Goal: Information Seeking & Learning: Learn about a topic

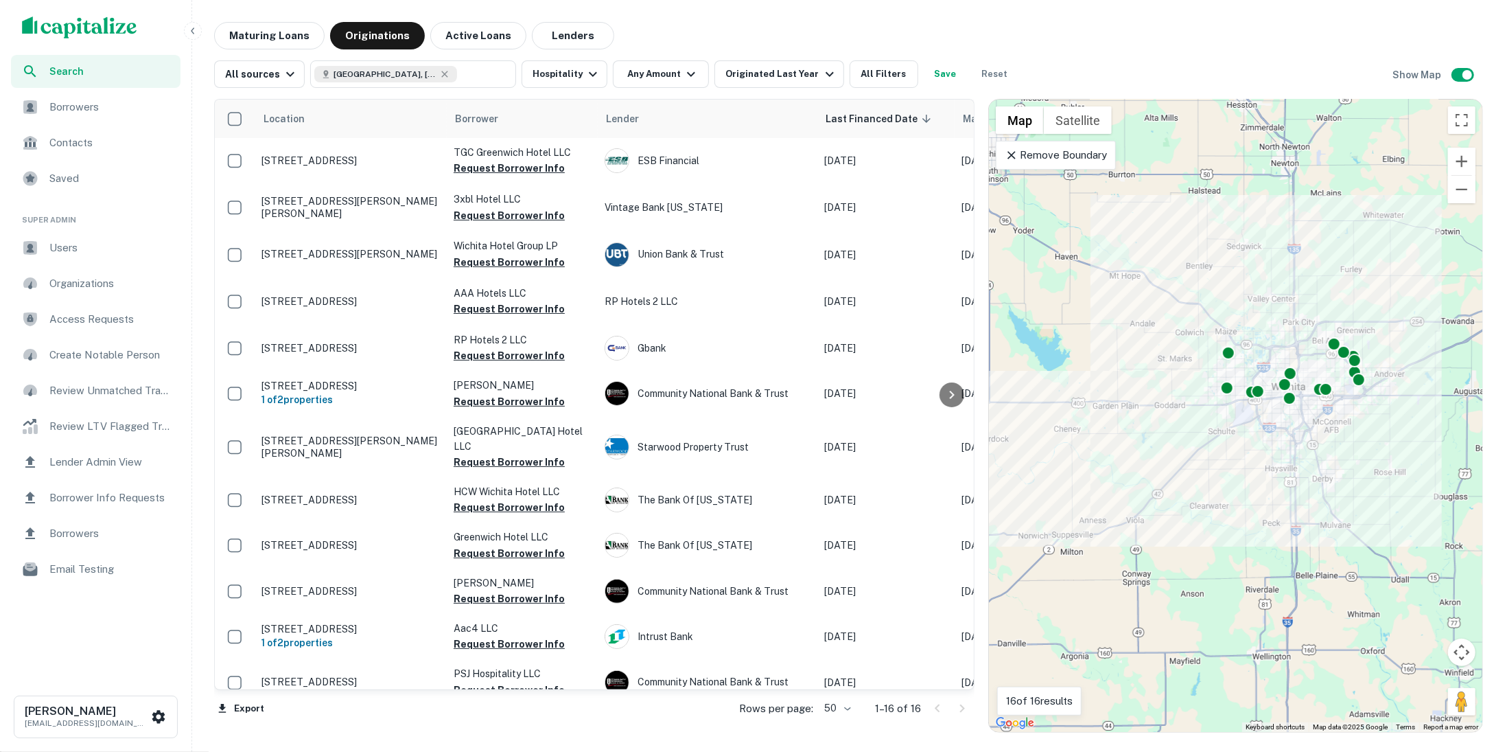
click at [97, 238] on div "Users" at bounding box center [96, 247] width 170 height 33
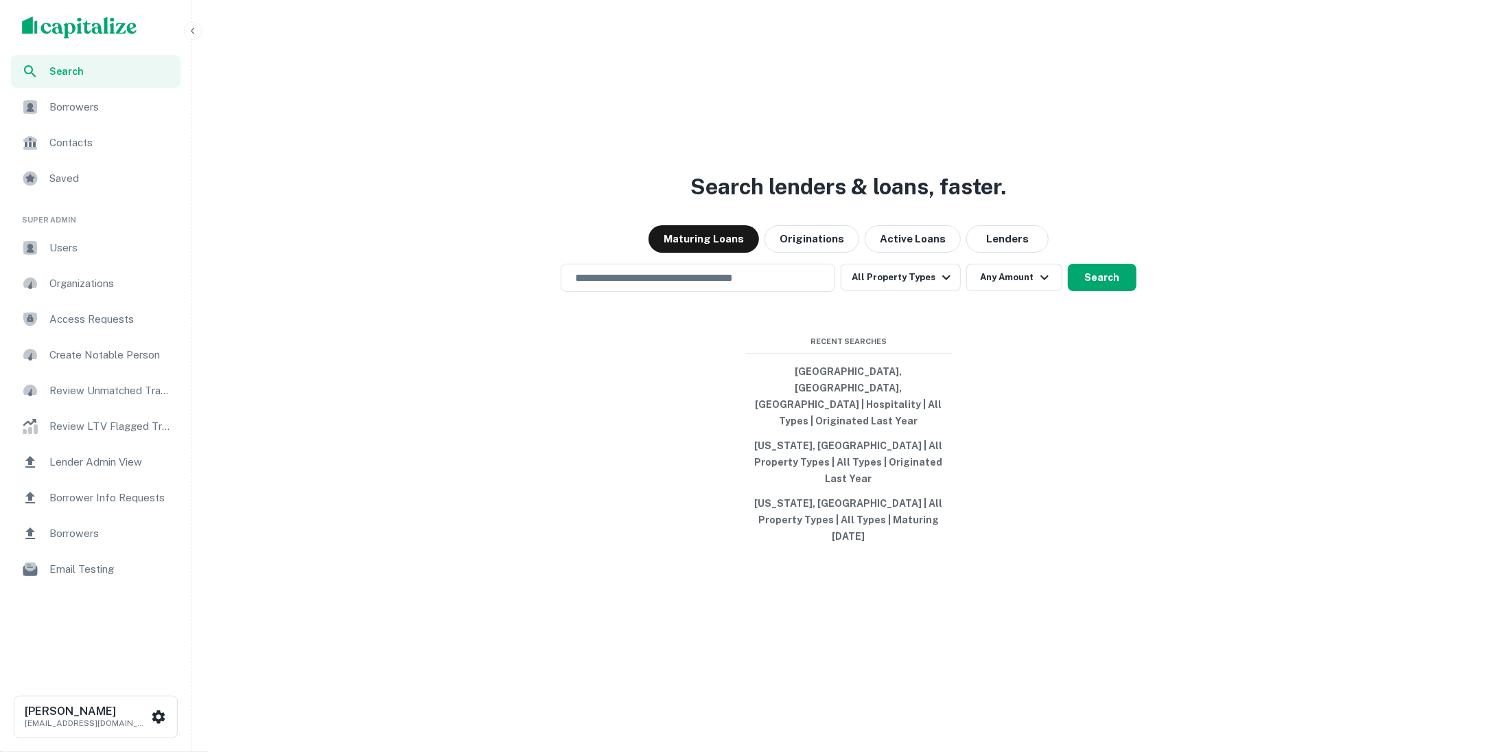
click at [95, 257] on div "Users" at bounding box center [96, 247] width 170 height 33
click at [101, 31] on img "scrollable content" at bounding box center [79, 27] width 115 height 22
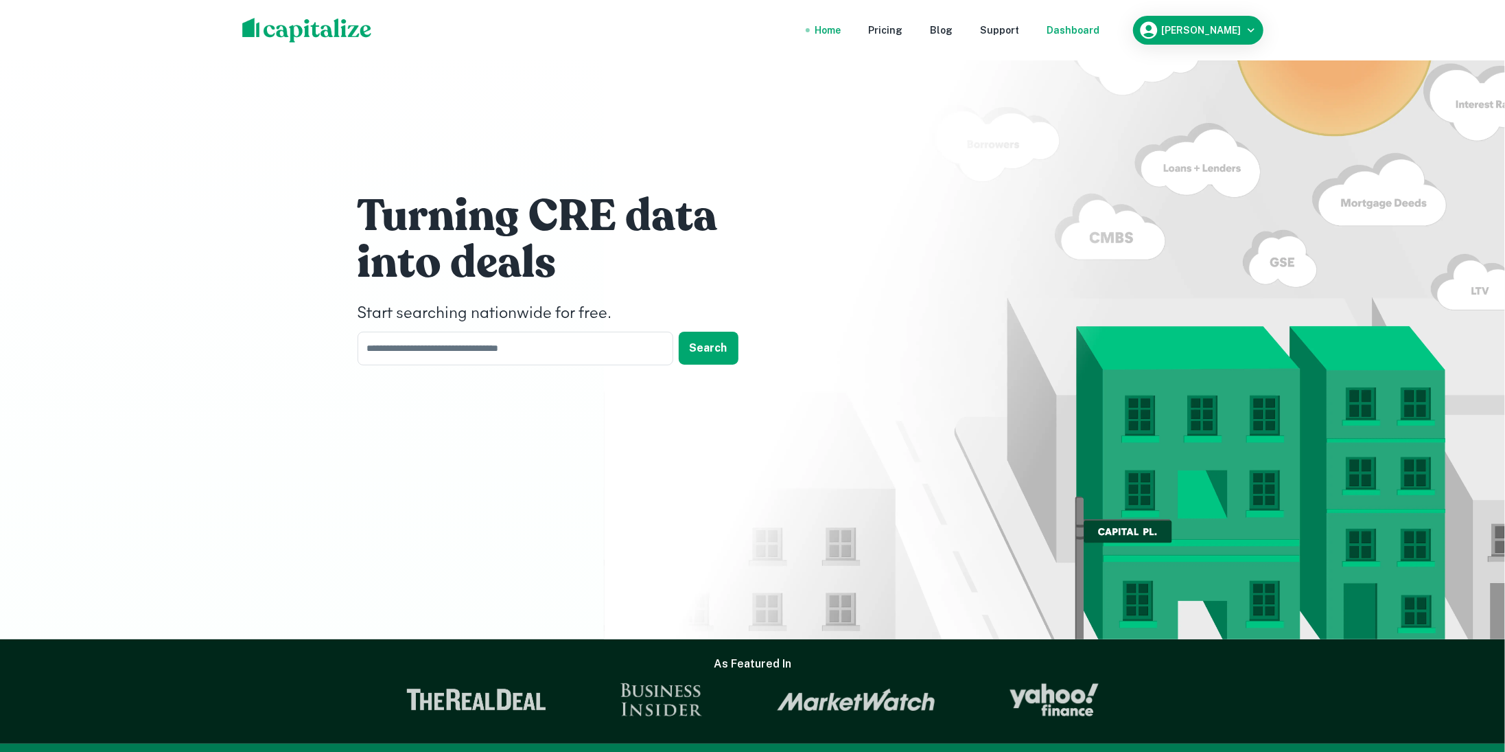
click at [1100, 36] on div "Dashboard" at bounding box center [1073, 30] width 53 height 15
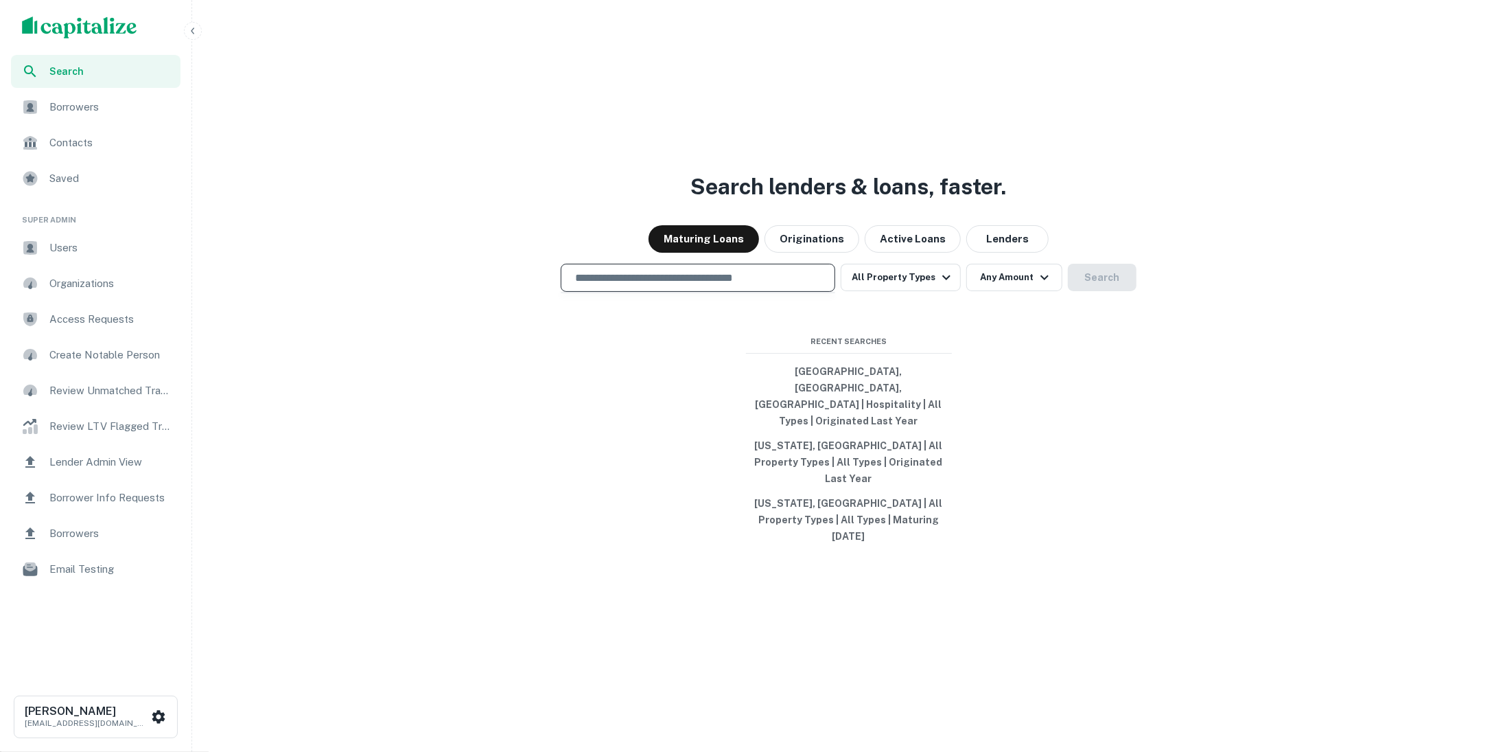
click at [778, 286] on input "text" at bounding box center [698, 278] width 262 height 16
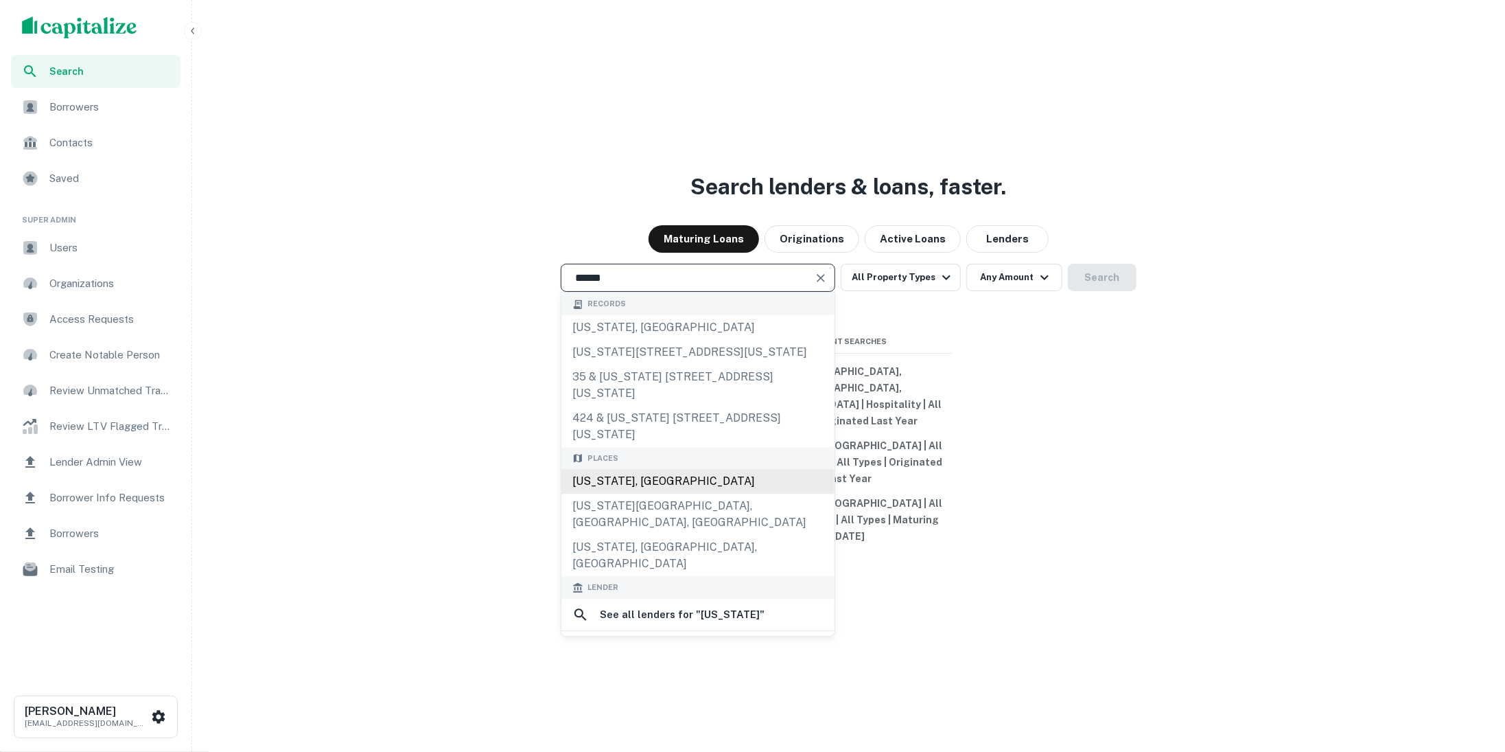
click at [639, 479] on div "[US_STATE], [GEOGRAPHIC_DATA]" at bounding box center [697, 481] width 273 height 25
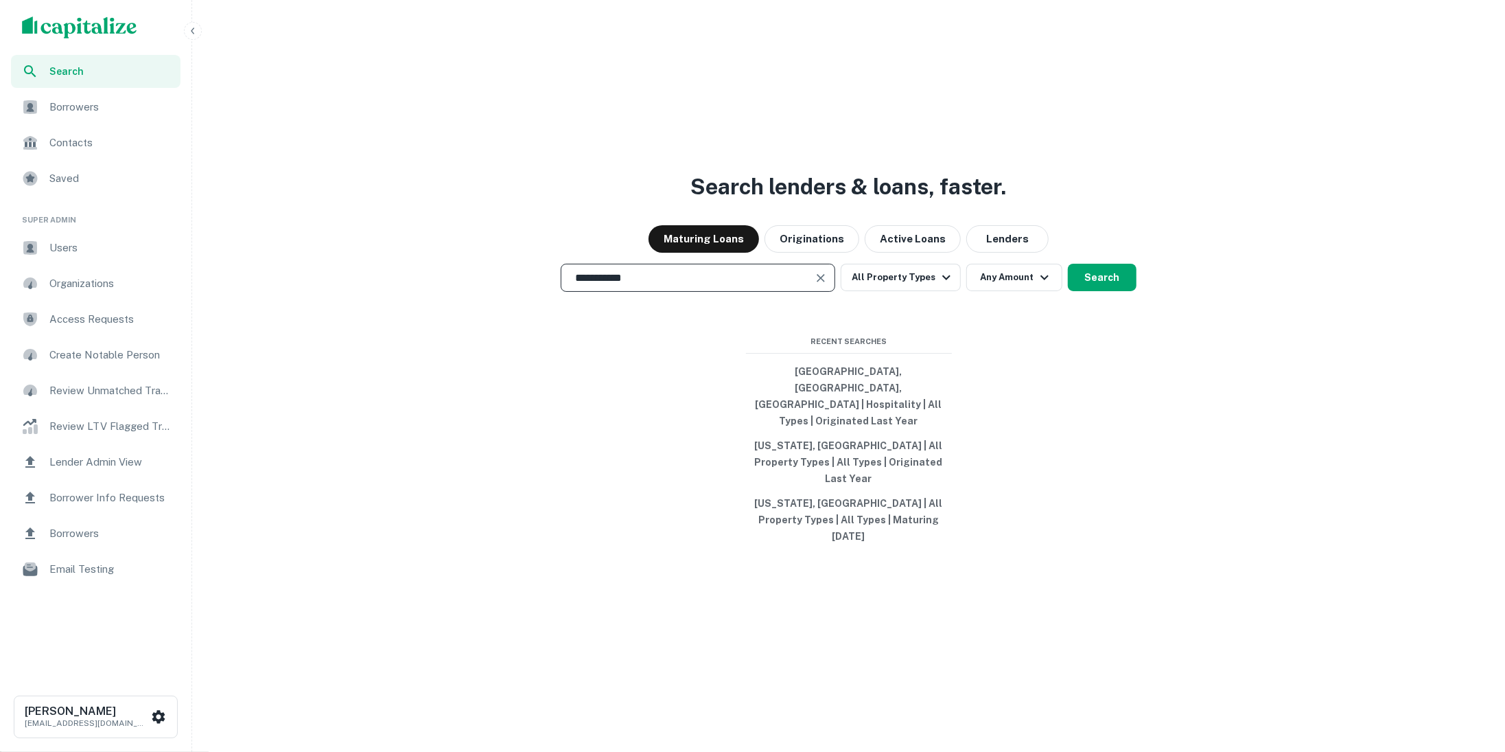
type input "**********"
click at [935, 295] on div "**********" at bounding box center [849, 409] width 1302 height 752
click at [931, 291] on button "All Property Types" at bounding box center [900, 277] width 119 height 27
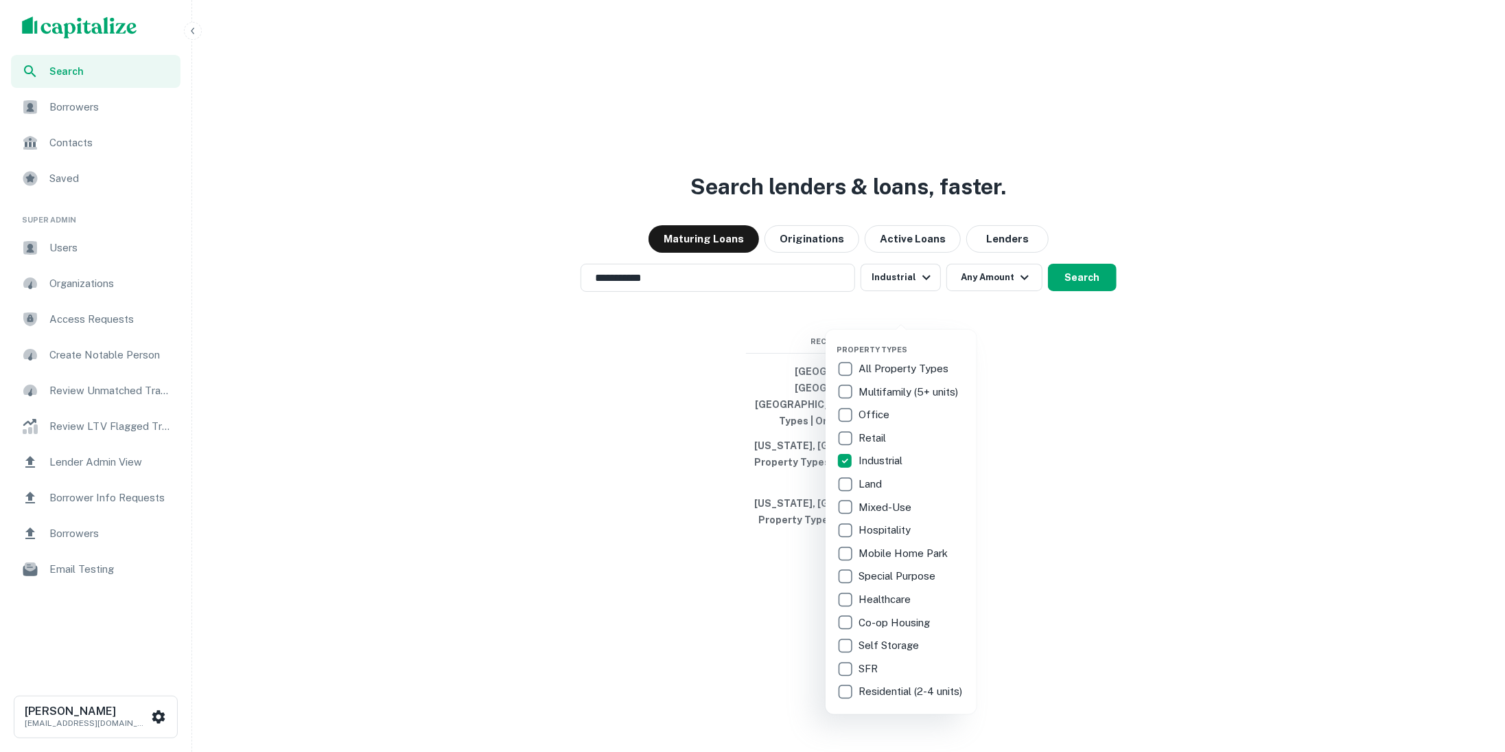
click at [1029, 385] on div at bounding box center [752, 376] width 1505 height 752
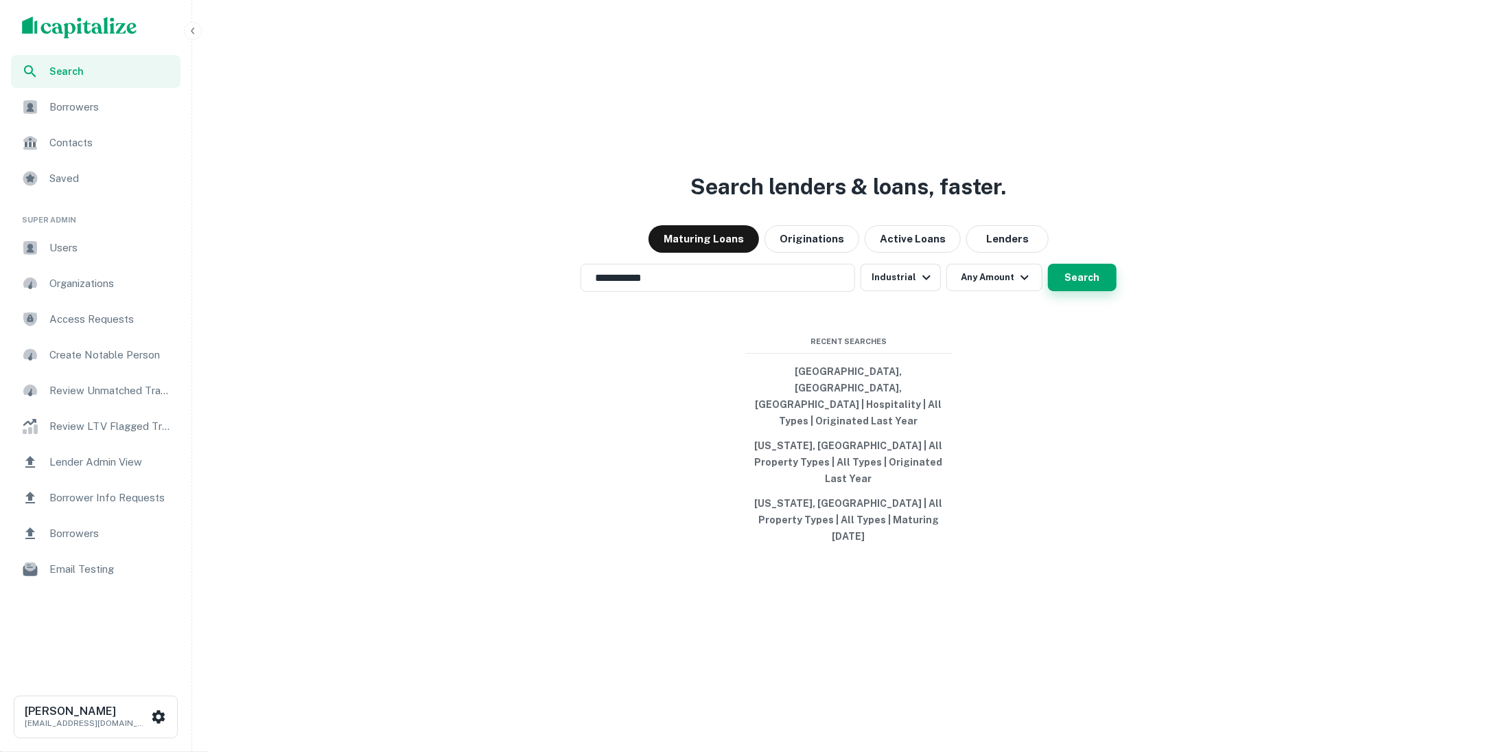
click at [1085, 291] on button "Search" at bounding box center [1082, 277] width 69 height 27
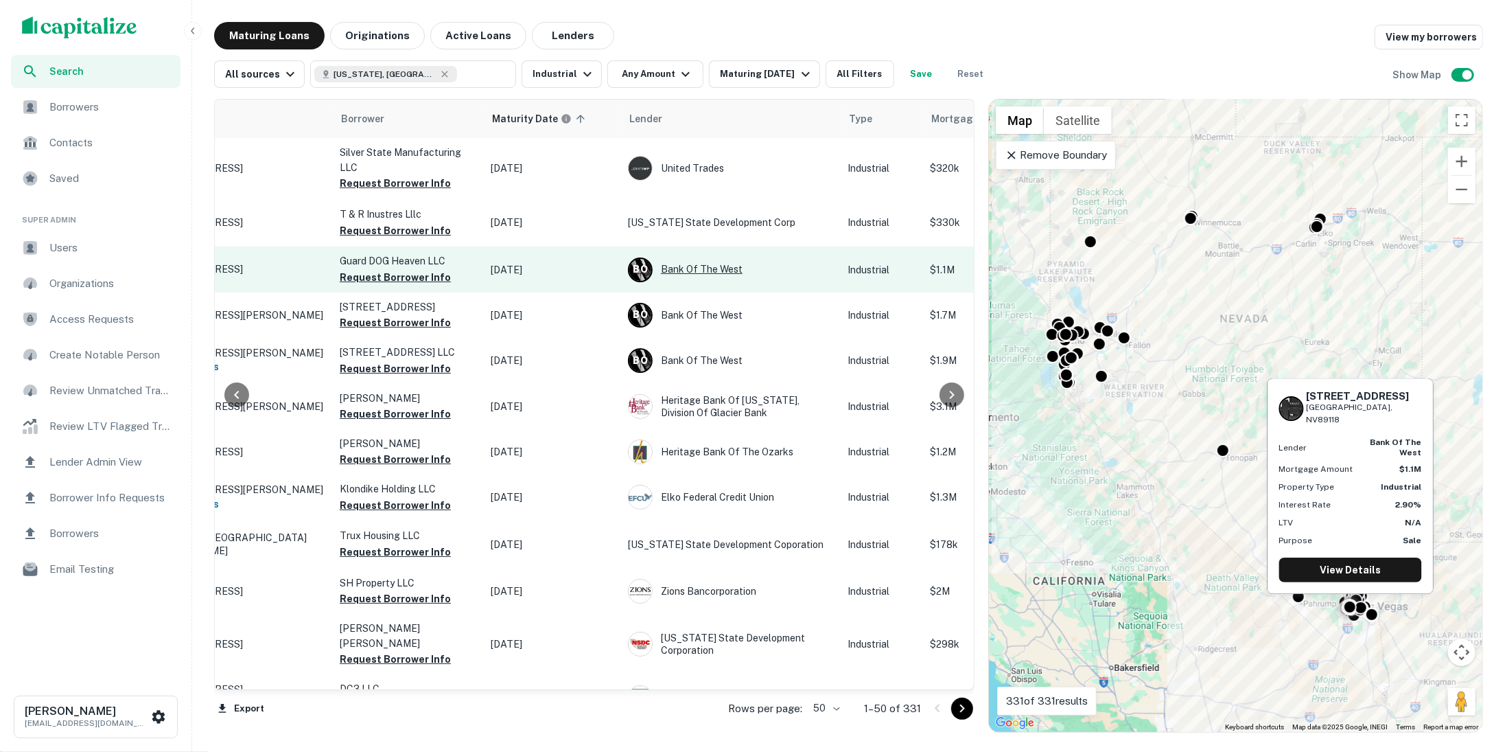
scroll to position [0, 104]
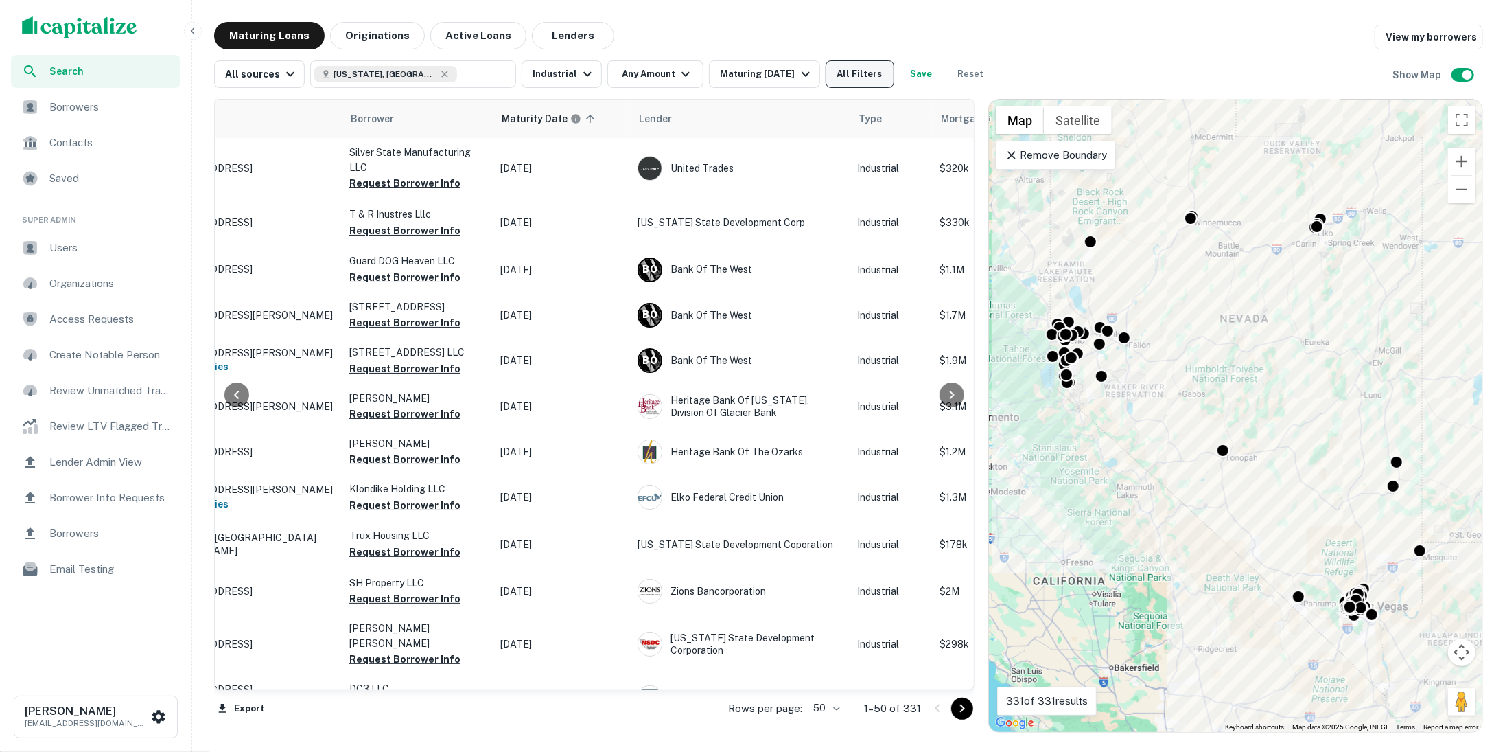
click at [857, 65] on button "All Filters" at bounding box center [860, 73] width 69 height 27
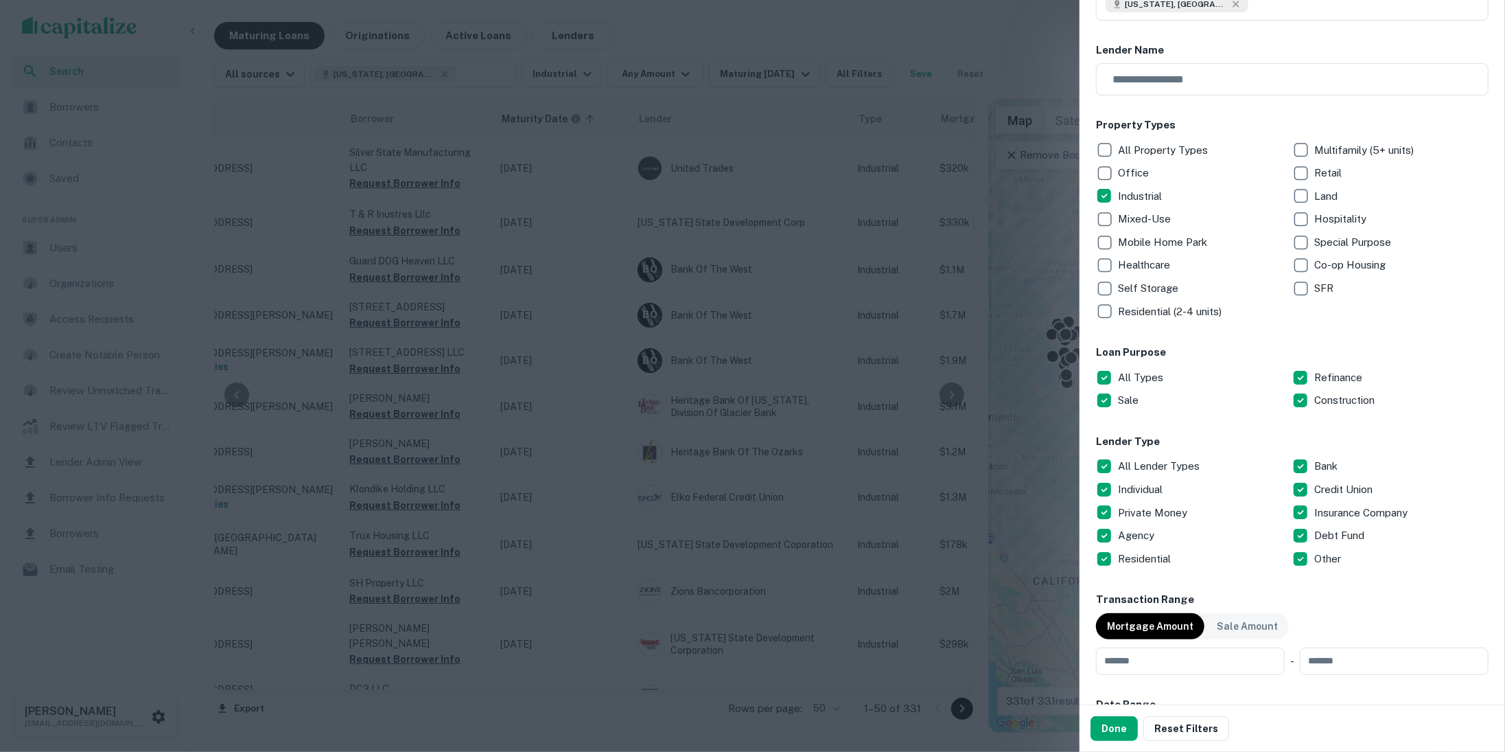
scroll to position [0, 0]
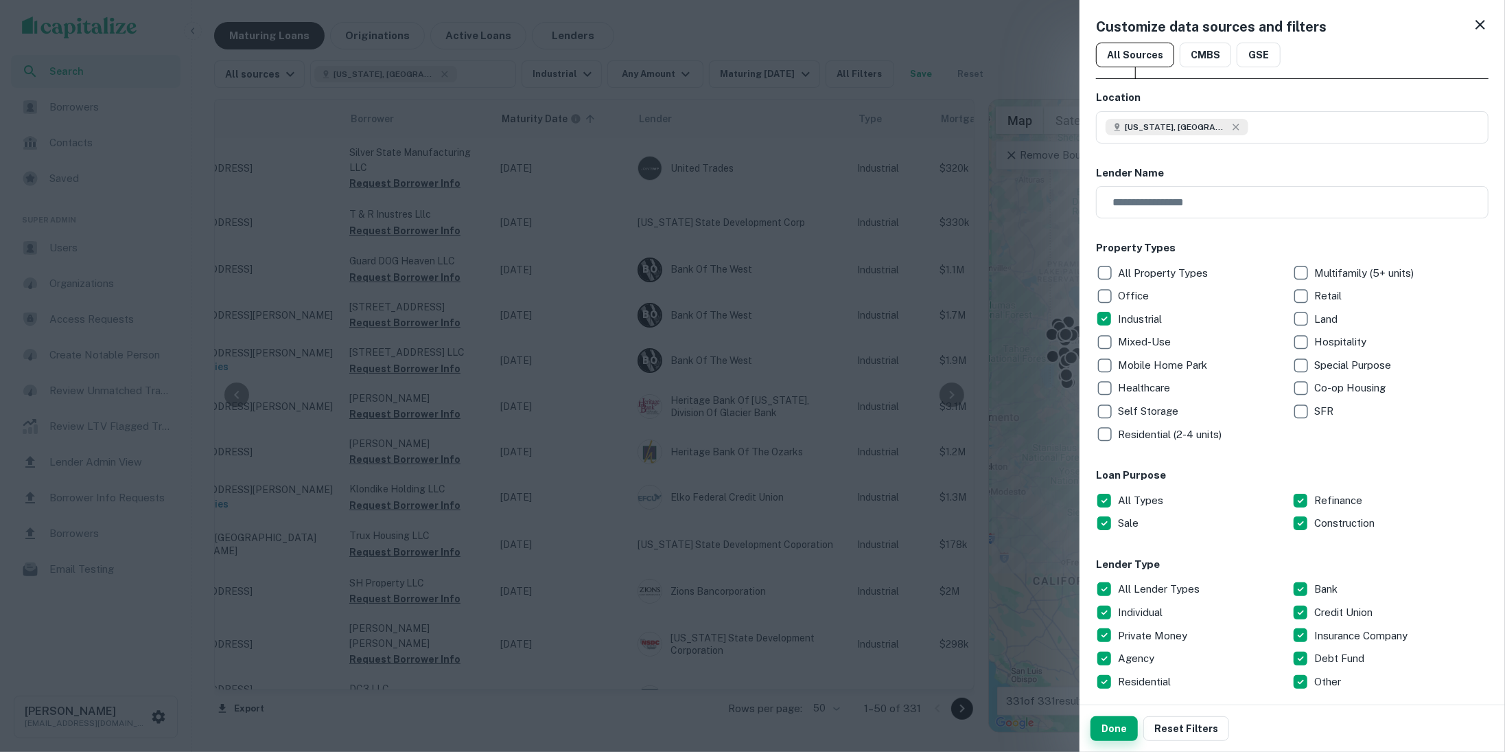
click at [1115, 720] on button "Done" at bounding box center [1114, 728] width 47 height 25
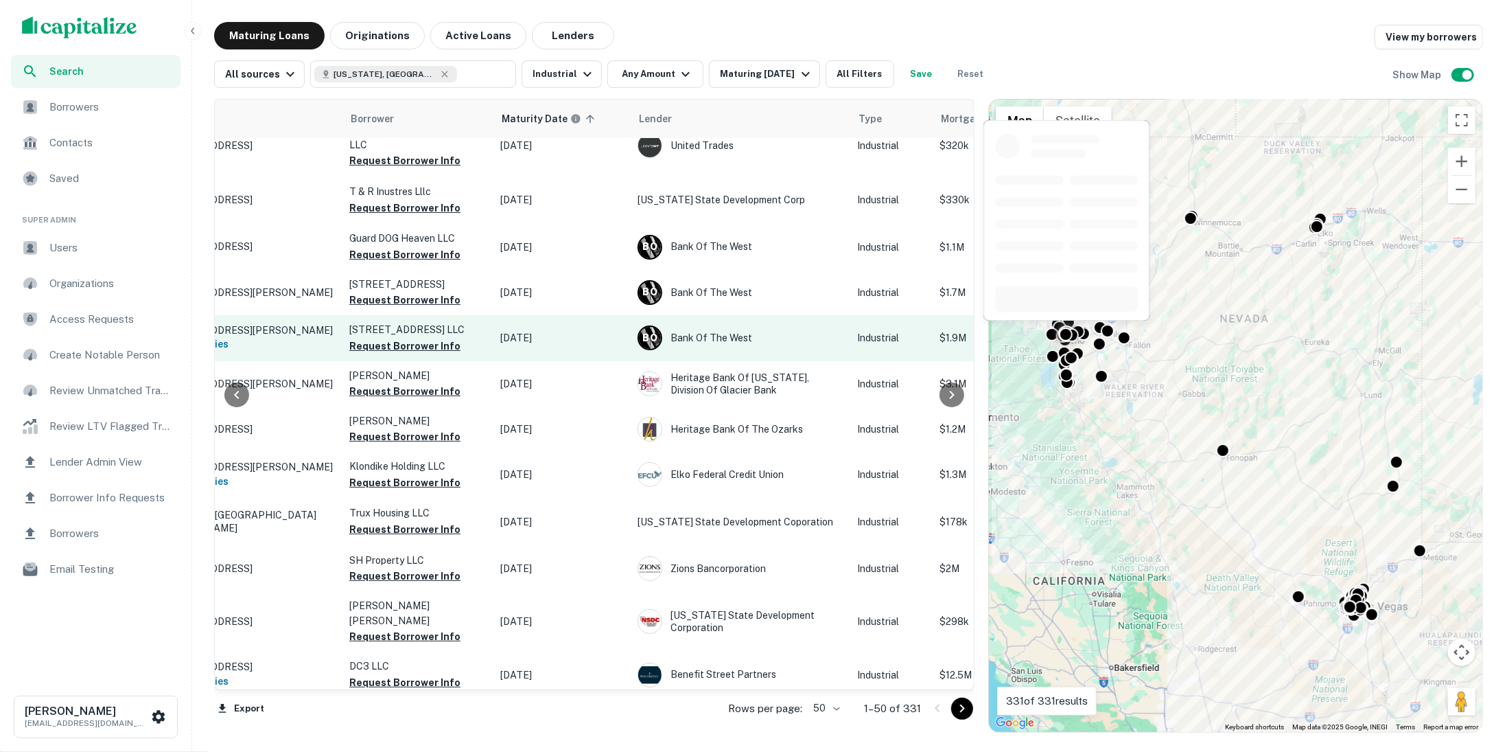
scroll to position [23, 104]
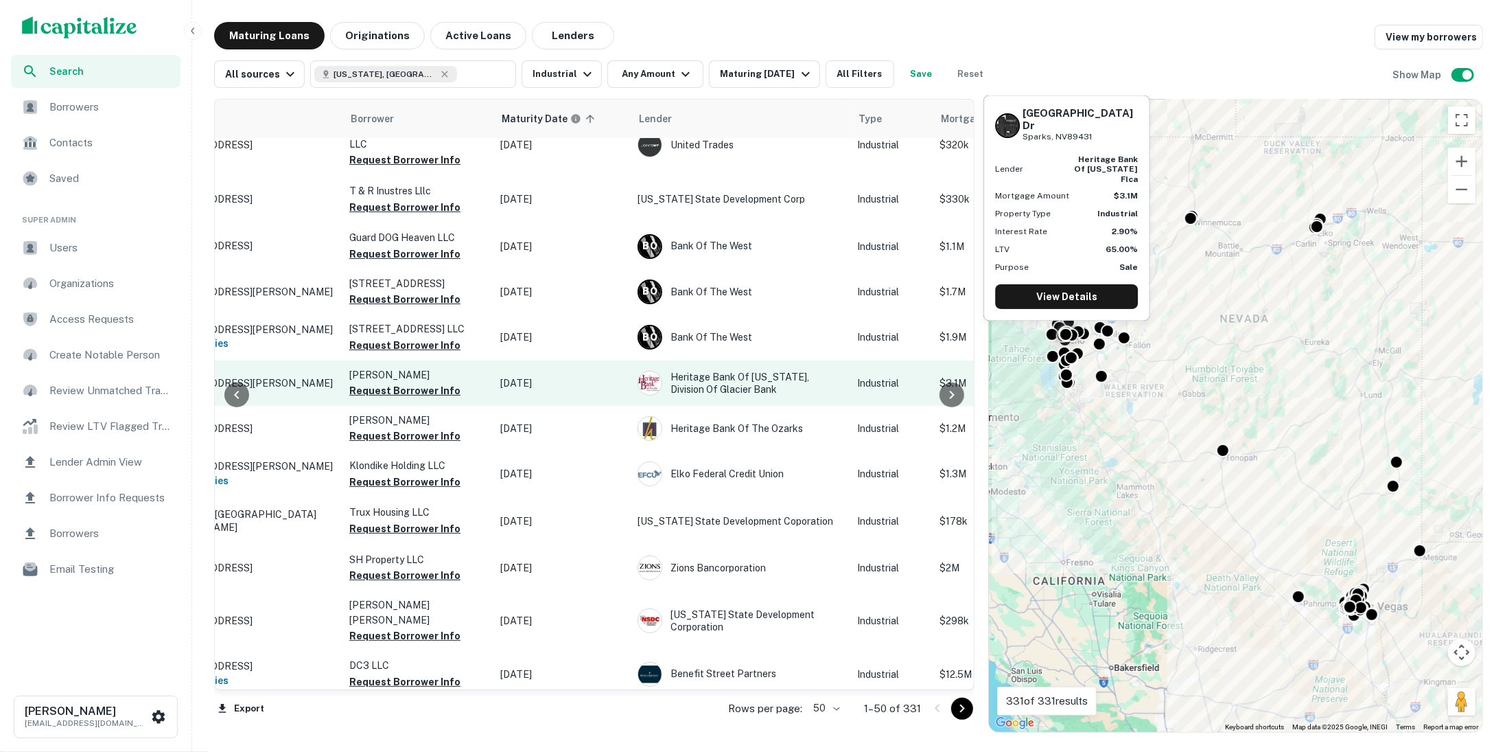
click at [305, 386] on p "[STREET_ADDRESS][PERSON_NAME]" at bounding box center [246, 383] width 178 height 12
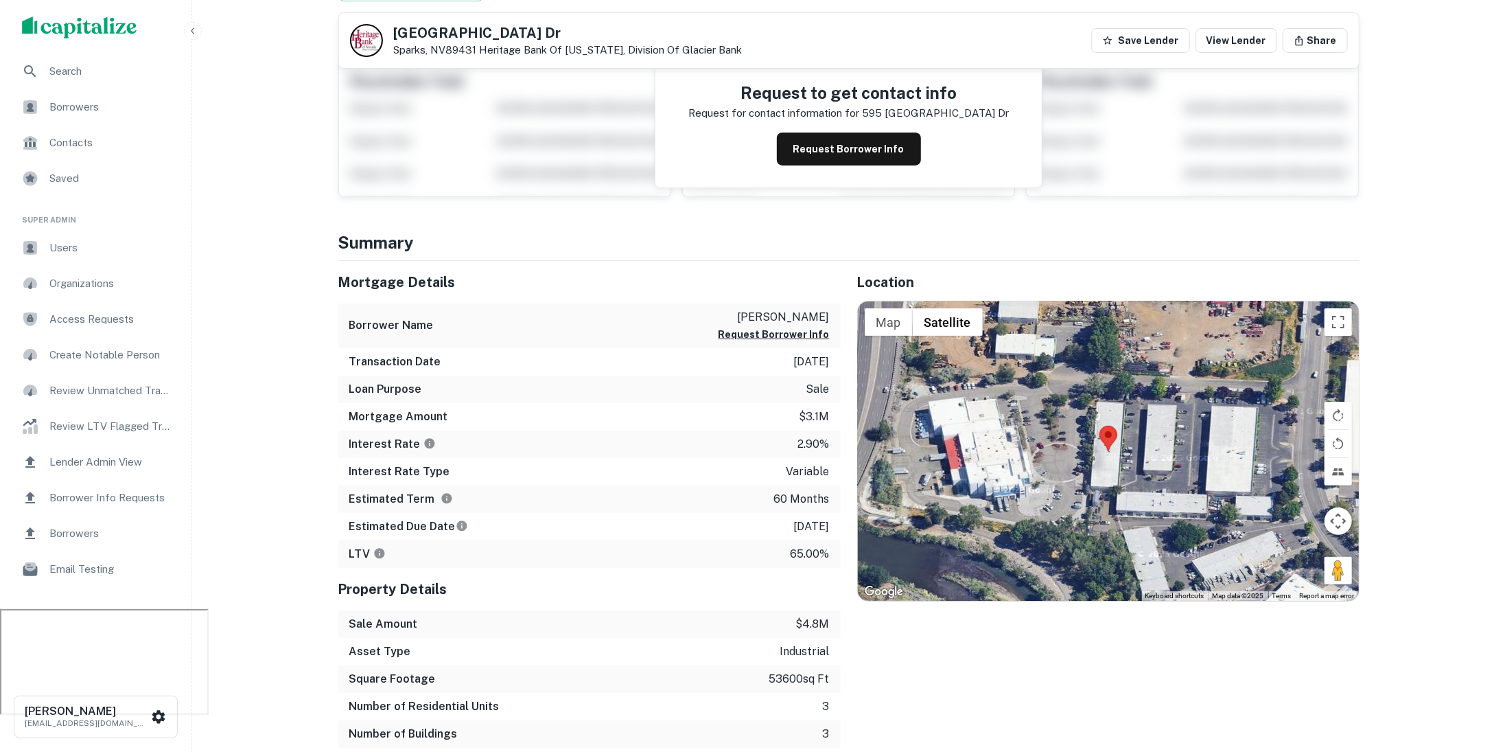
scroll to position [128, 0]
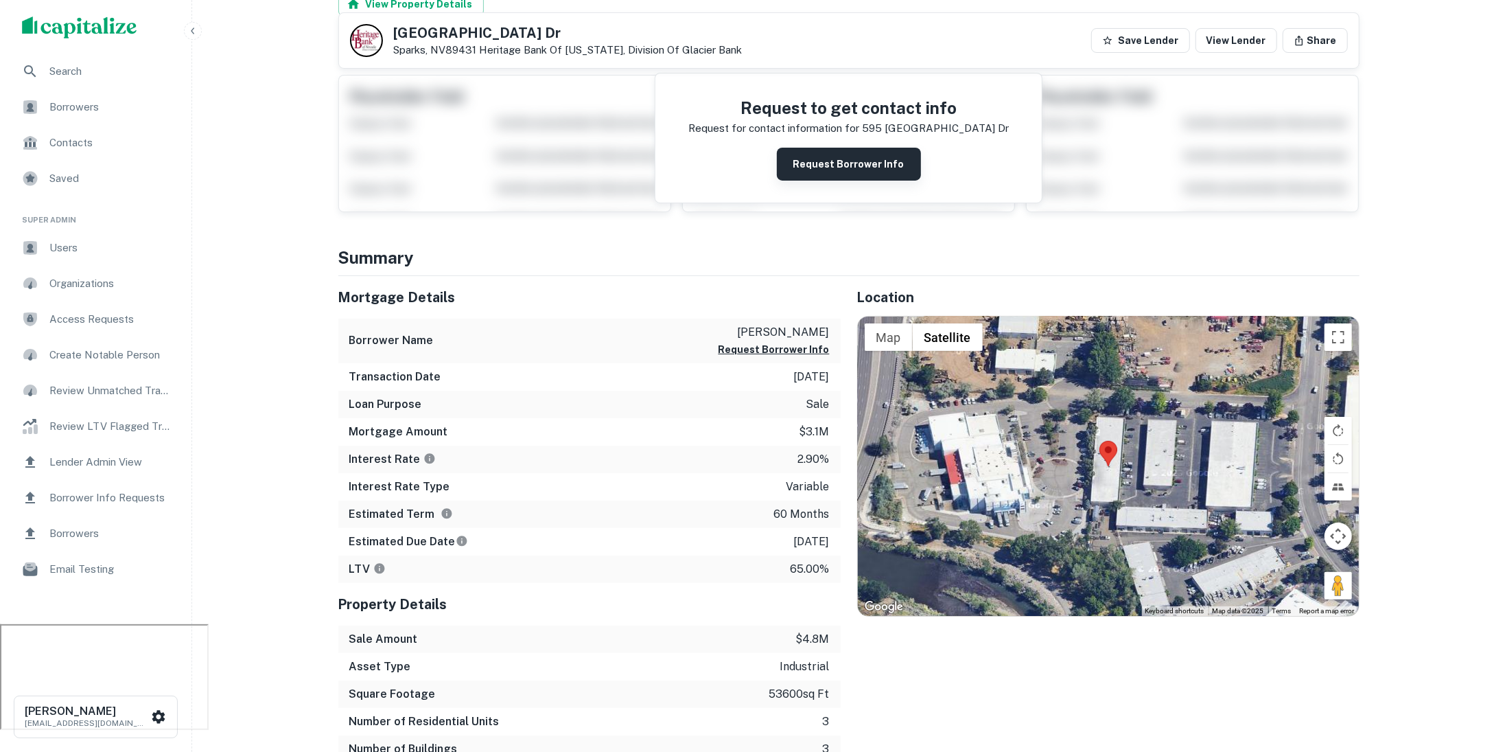
click at [859, 161] on button "Request Borrower Info" at bounding box center [849, 164] width 144 height 33
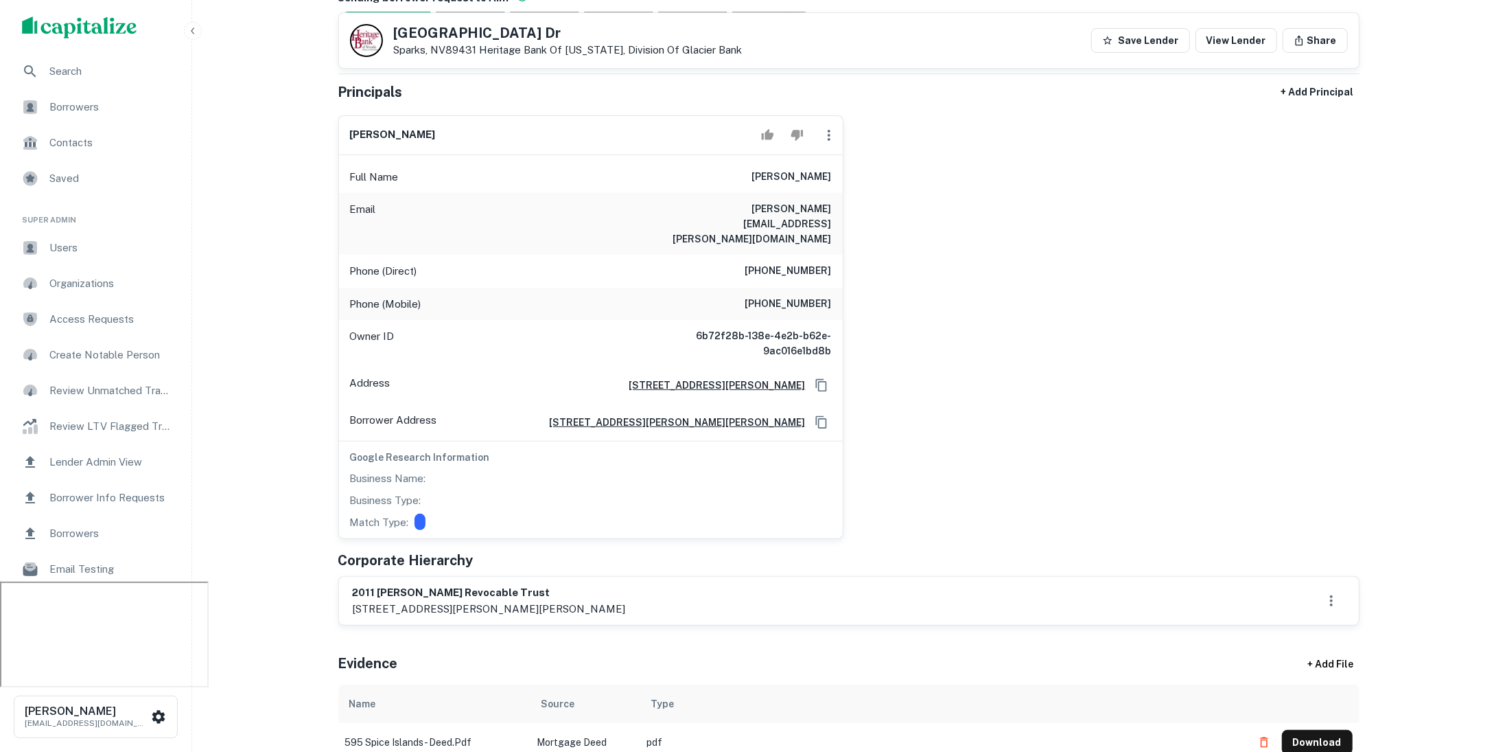
scroll to position [244, 0]
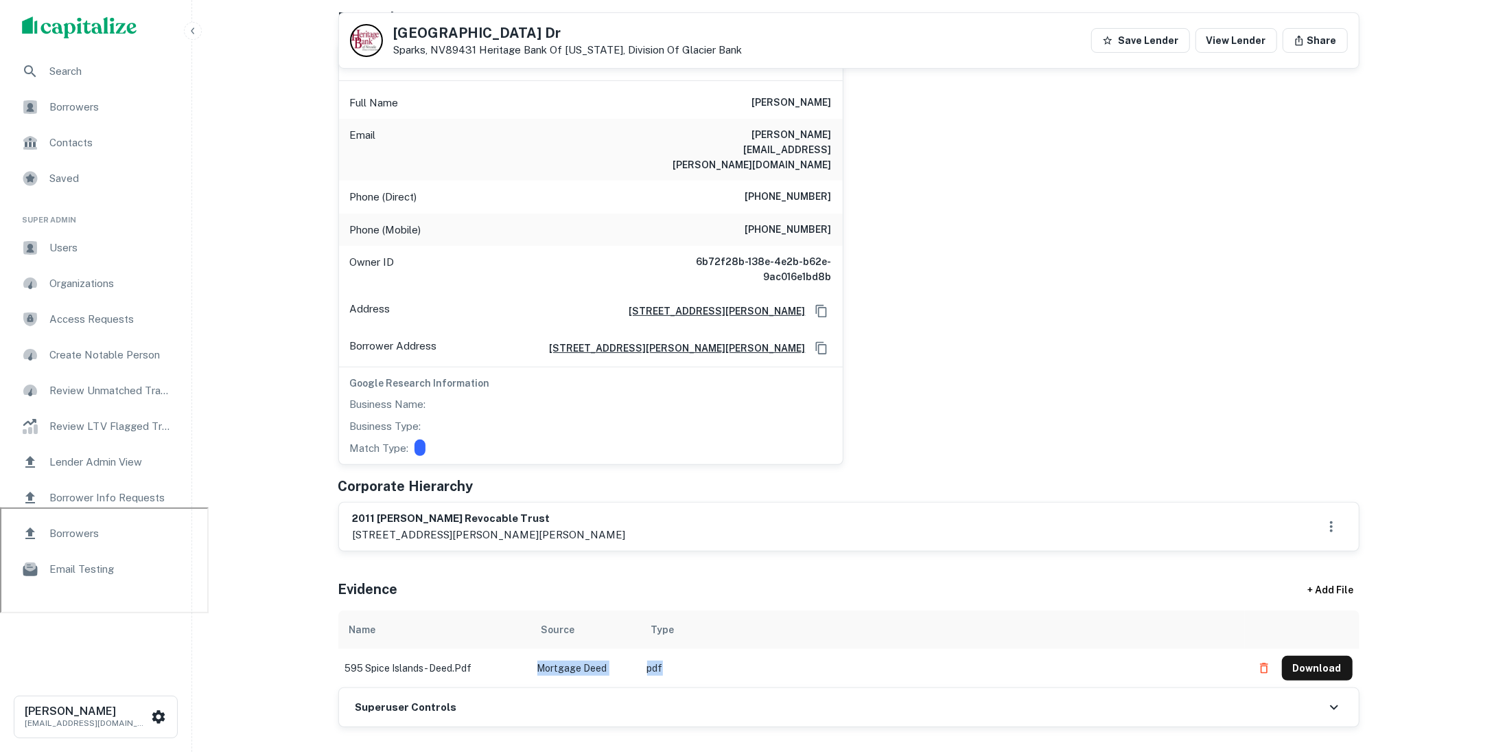
drag, startPoint x: 664, startPoint y: 634, endPoint x: 536, endPoint y: 630, distance: 128.4
click at [536, 649] on tr "595 spice islands - deed.pdf Mortgage Deed pdf Download" at bounding box center [848, 668] width 1021 height 38
click at [738, 562] on div "Evidence + Add File" at bounding box center [848, 586] width 1021 height 48
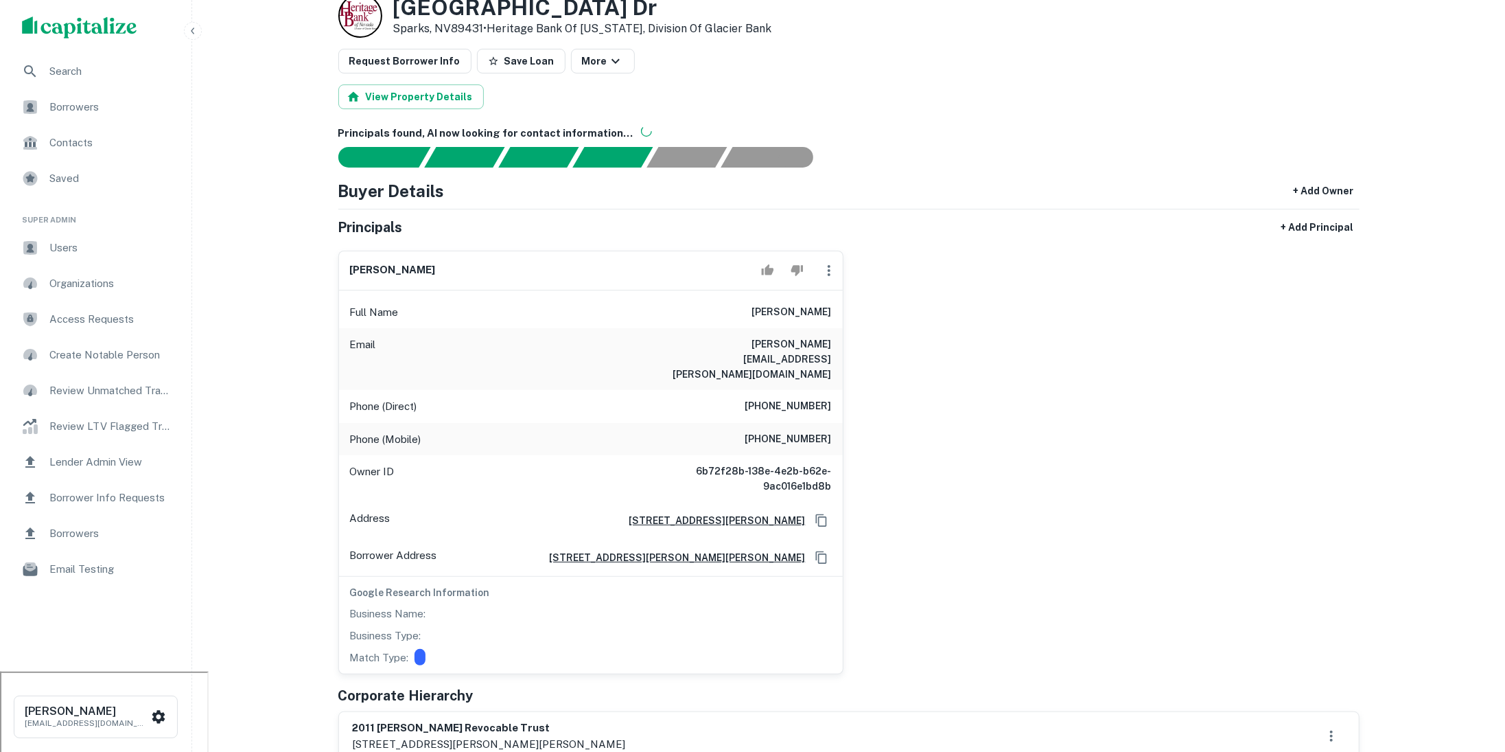
scroll to position [81, 0]
drag, startPoint x: 465, startPoint y: 618, endPoint x: 340, endPoint y: 560, distance: 138.2
click at [340, 575] on div "Google Research Information Business Name: Business Type: Match Type:" at bounding box center [591, 623] width 504 height 97
click at [752, 307] on h6 "[PERSON_NAME]" at bounding box center [792, 311] width 80 height 16
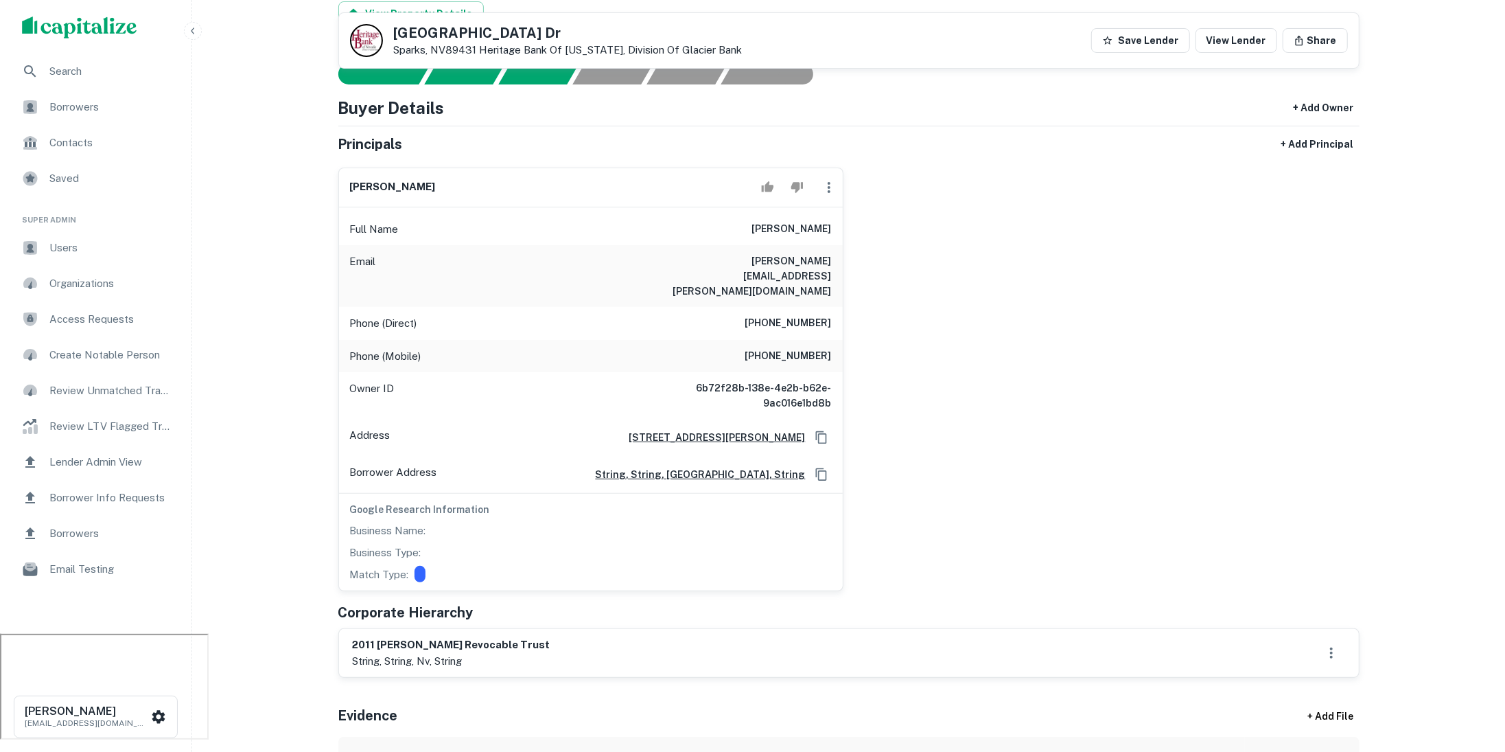
scroll to position [0, 0]
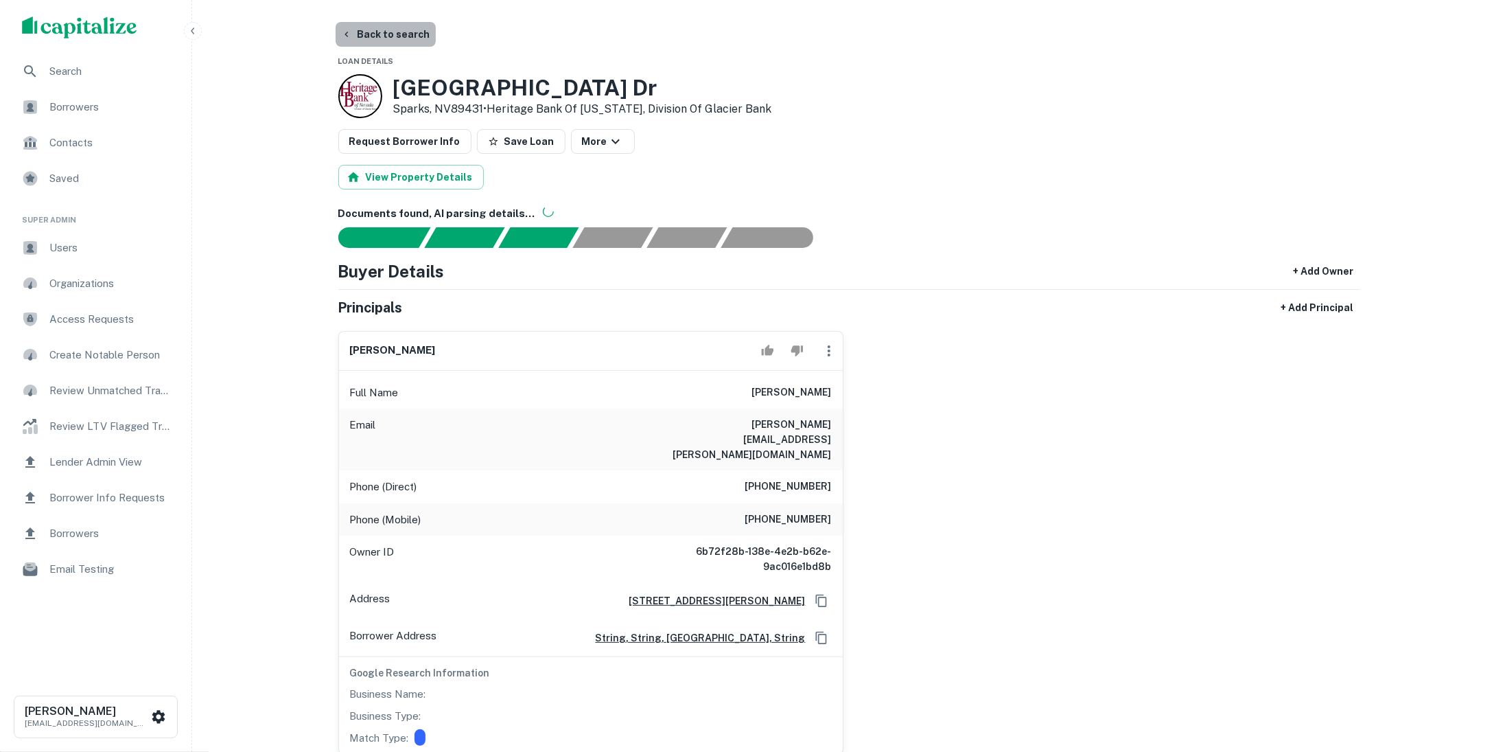
click at [405, 36] on button "Back to search" at bounding box center [386, 34] width 100 height 25
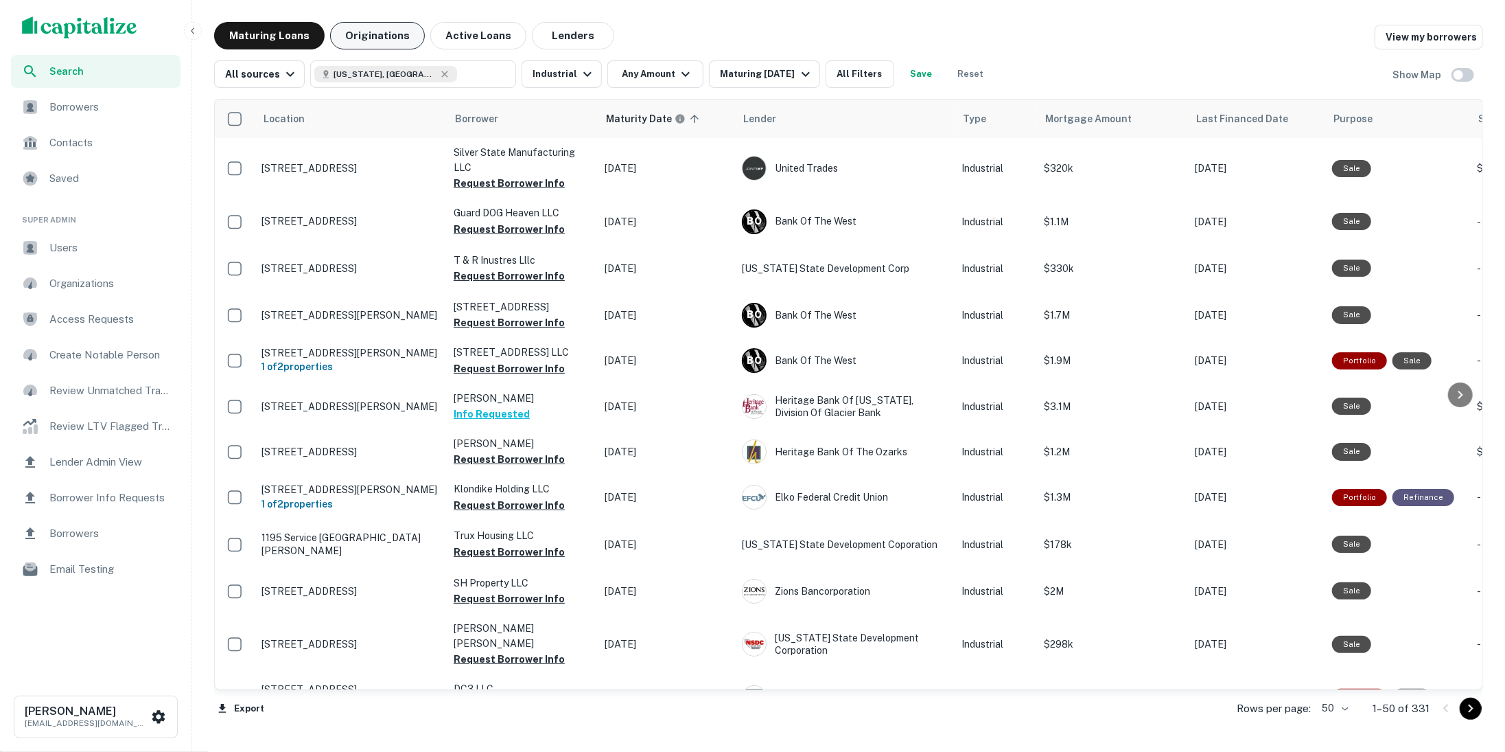
click at [365, 45] on button "Originations" at bounding box center [377, 35] width 95 height 27
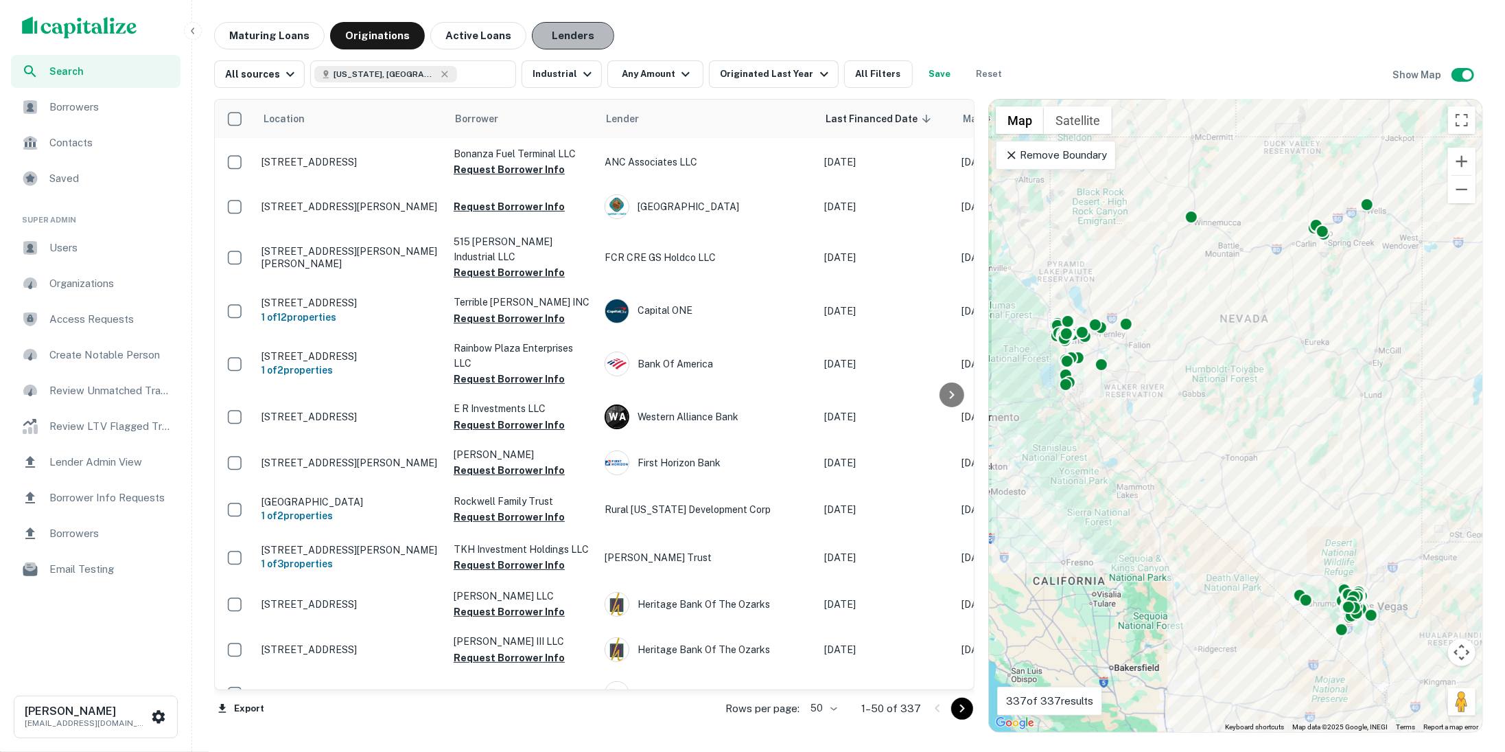
click at [550, 27] on button "Lenders" at bounding box center [573, 35] width 82 height 27
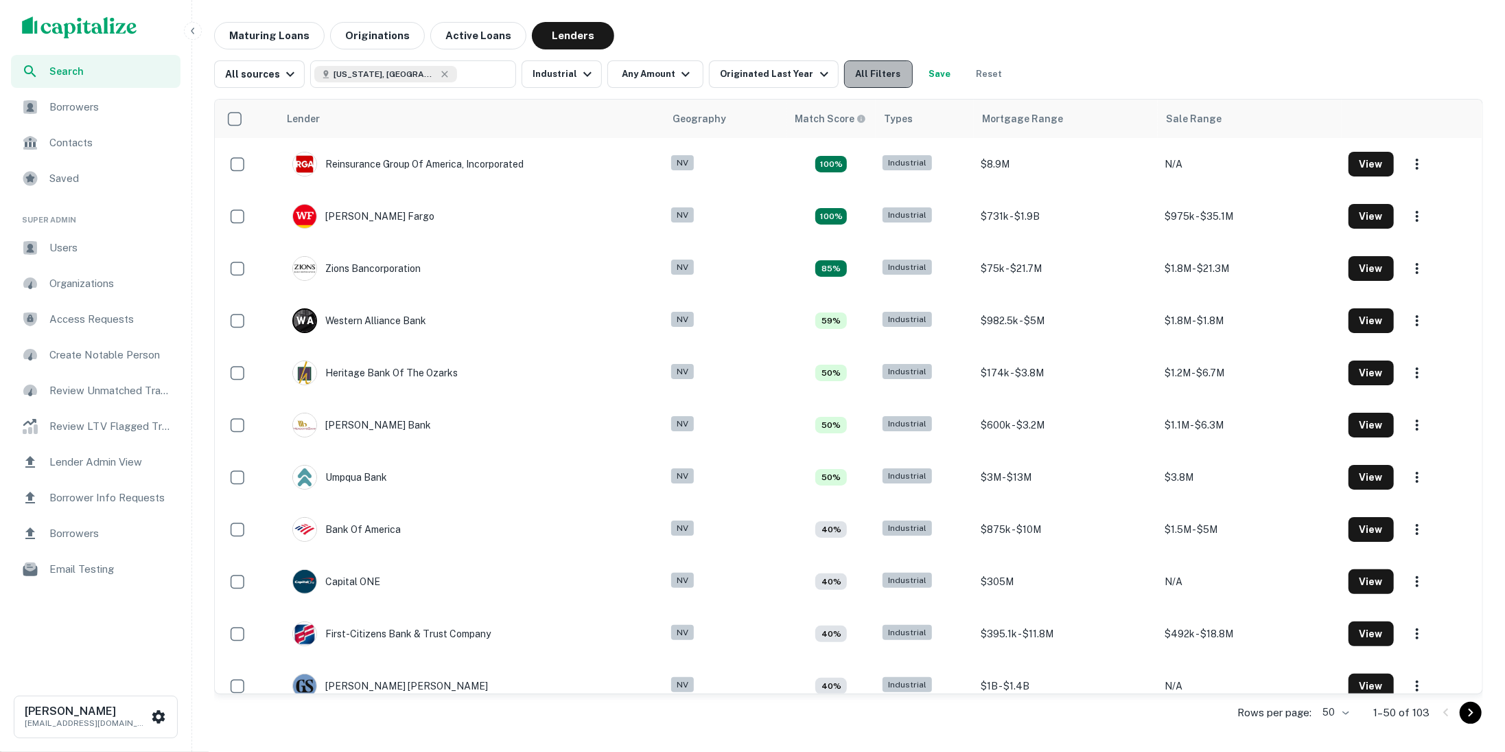
click at [844, 80] on button "All Filters" at bounding box center [878, 73] width 69 height 27
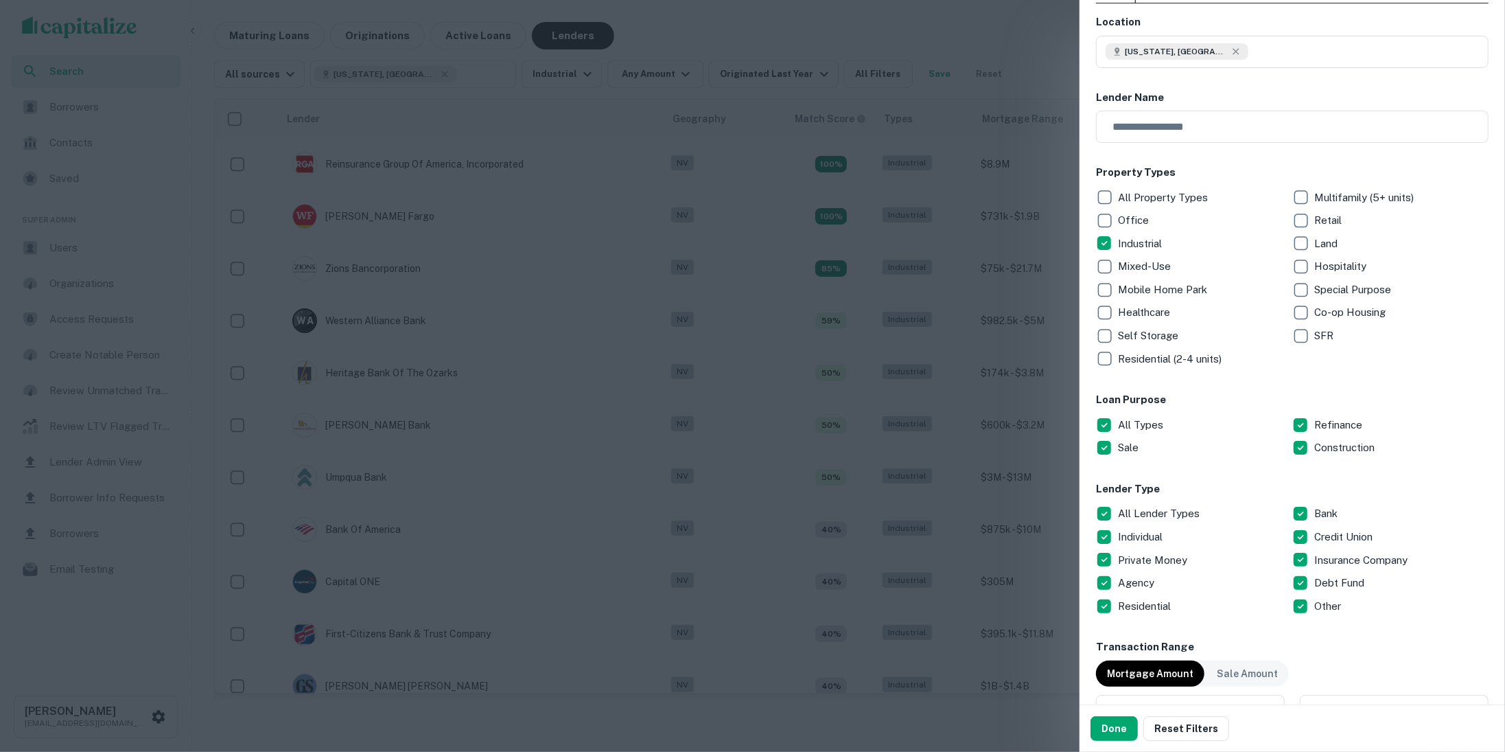
scroll to position [80, 0]
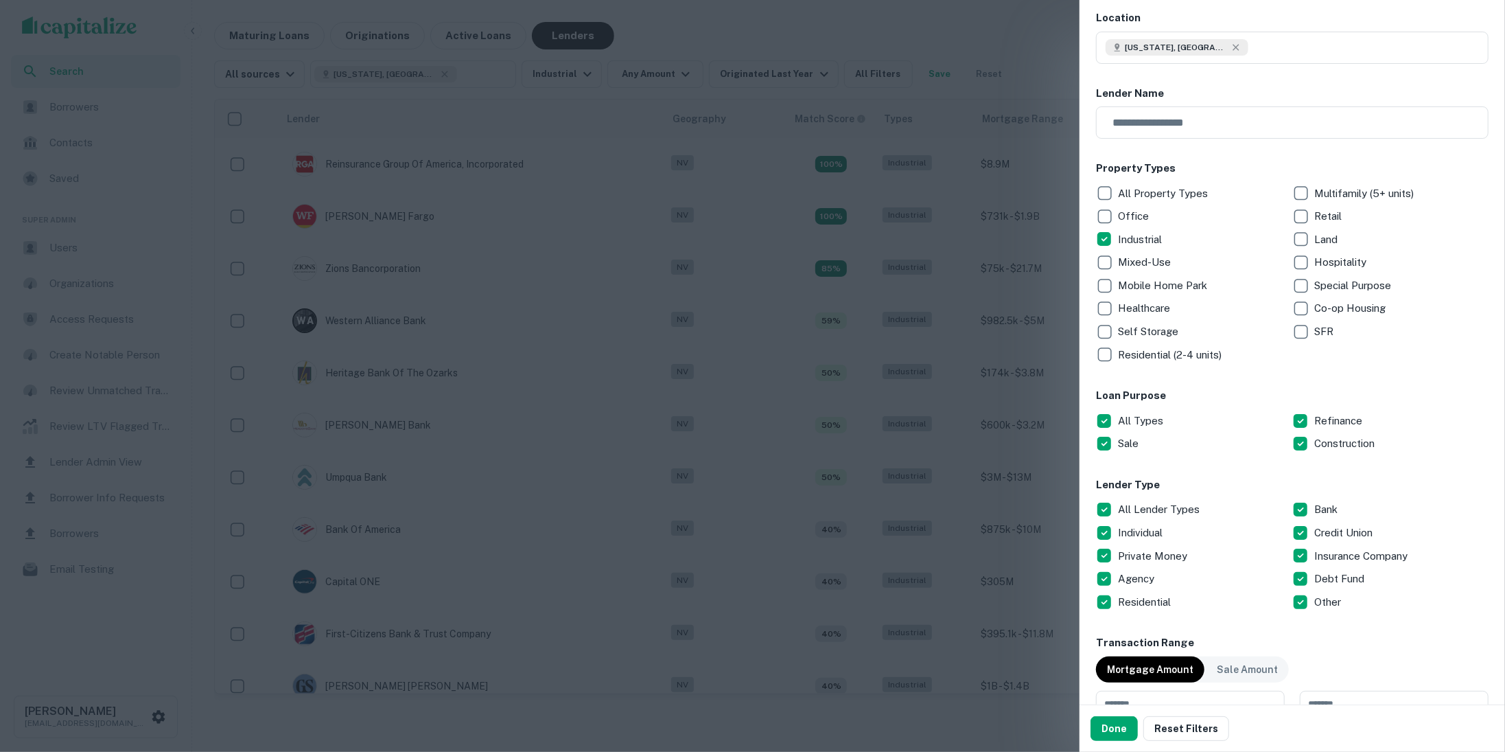
click at [1119, 412] on p "All Types" at bounding box center [1142, 420] width 48 height 16
click at [1291, 437] on div "Sale" at bounding box center [1194, 443] width 196 height 23
click at [1130, 420] on p "All Types" at bounding box center [1142, 420] width 48 height 16
click at [1115, 722] on button "Done" at bounding box center [1114, 728] width 47 height 25
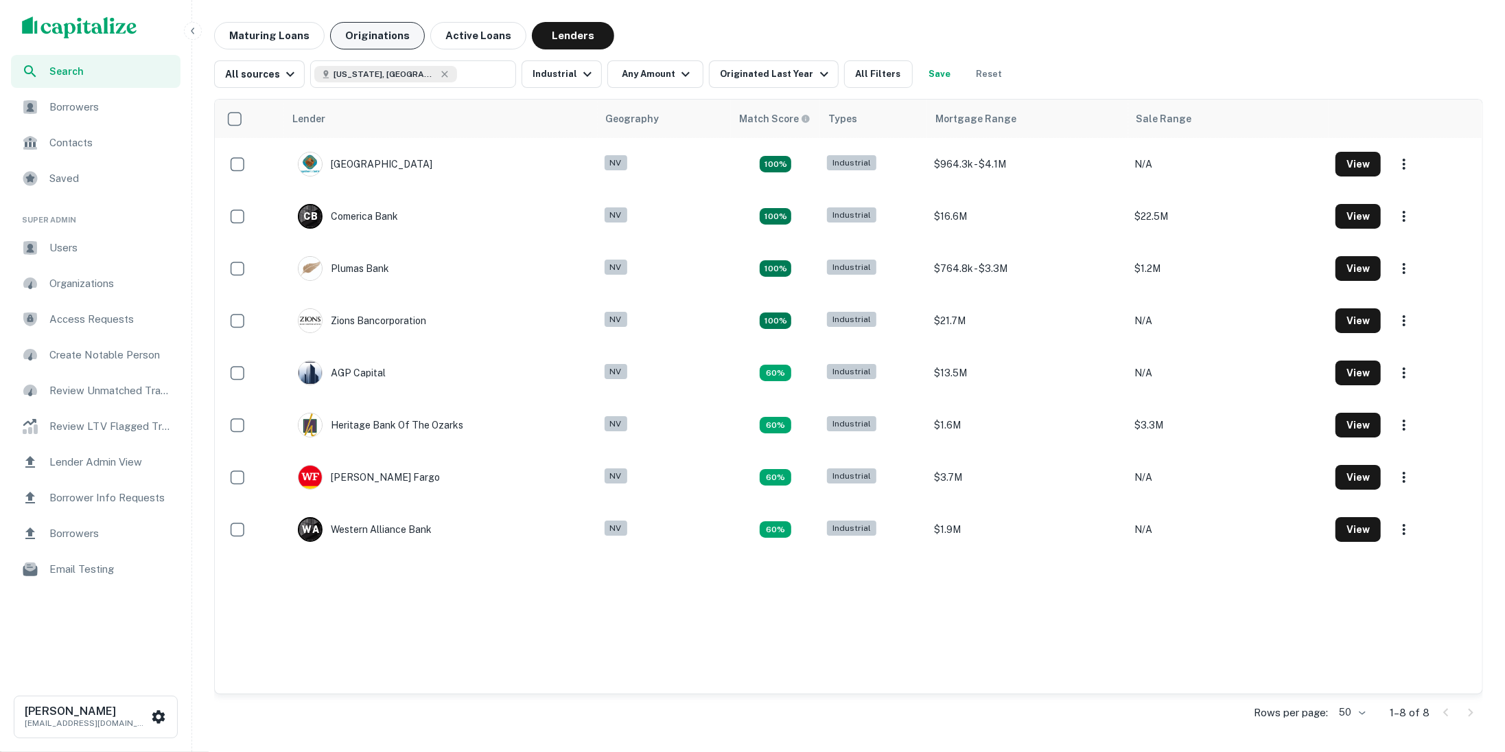
click at [377, 25] on button "Originations" at bounding box center [377, 35] width 95 height 27
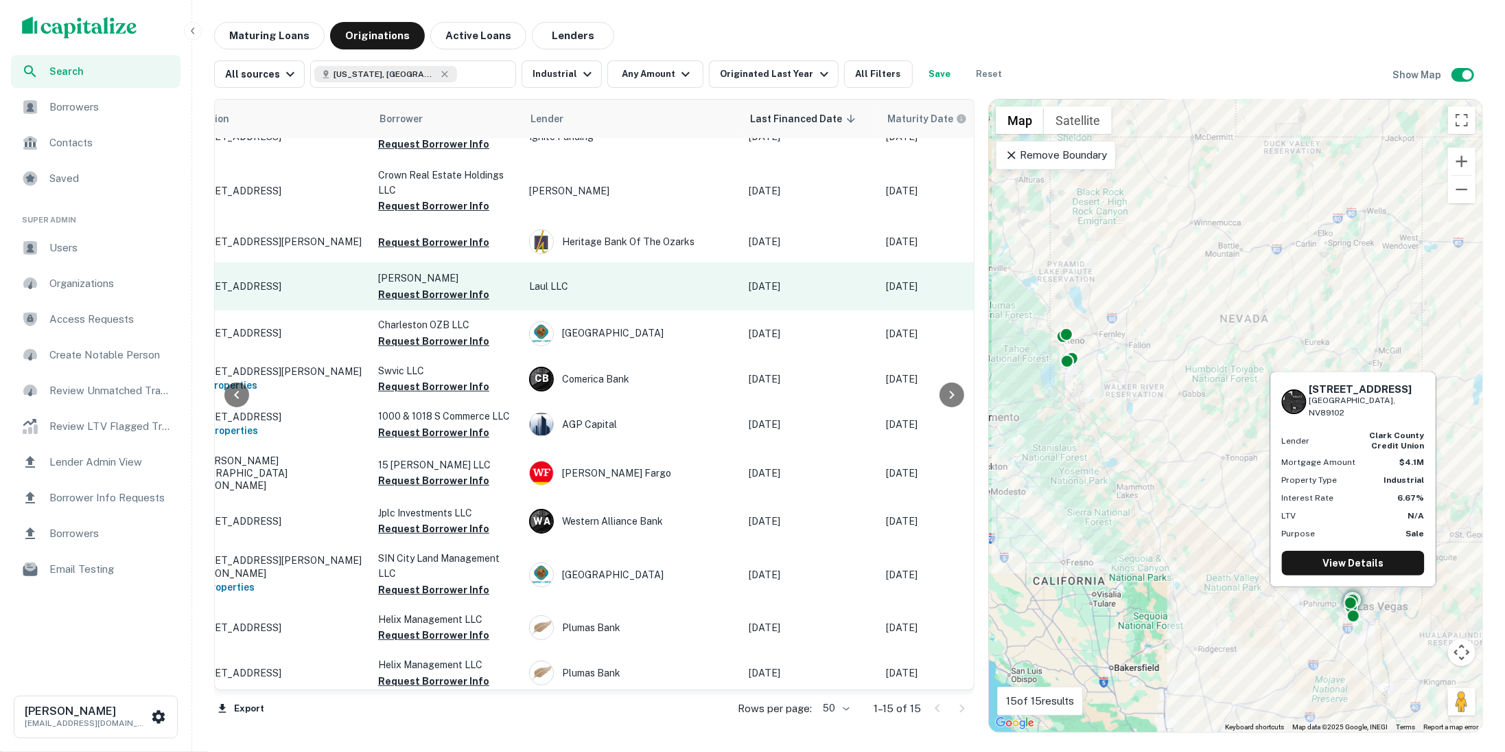
scroll to position [25, 0]
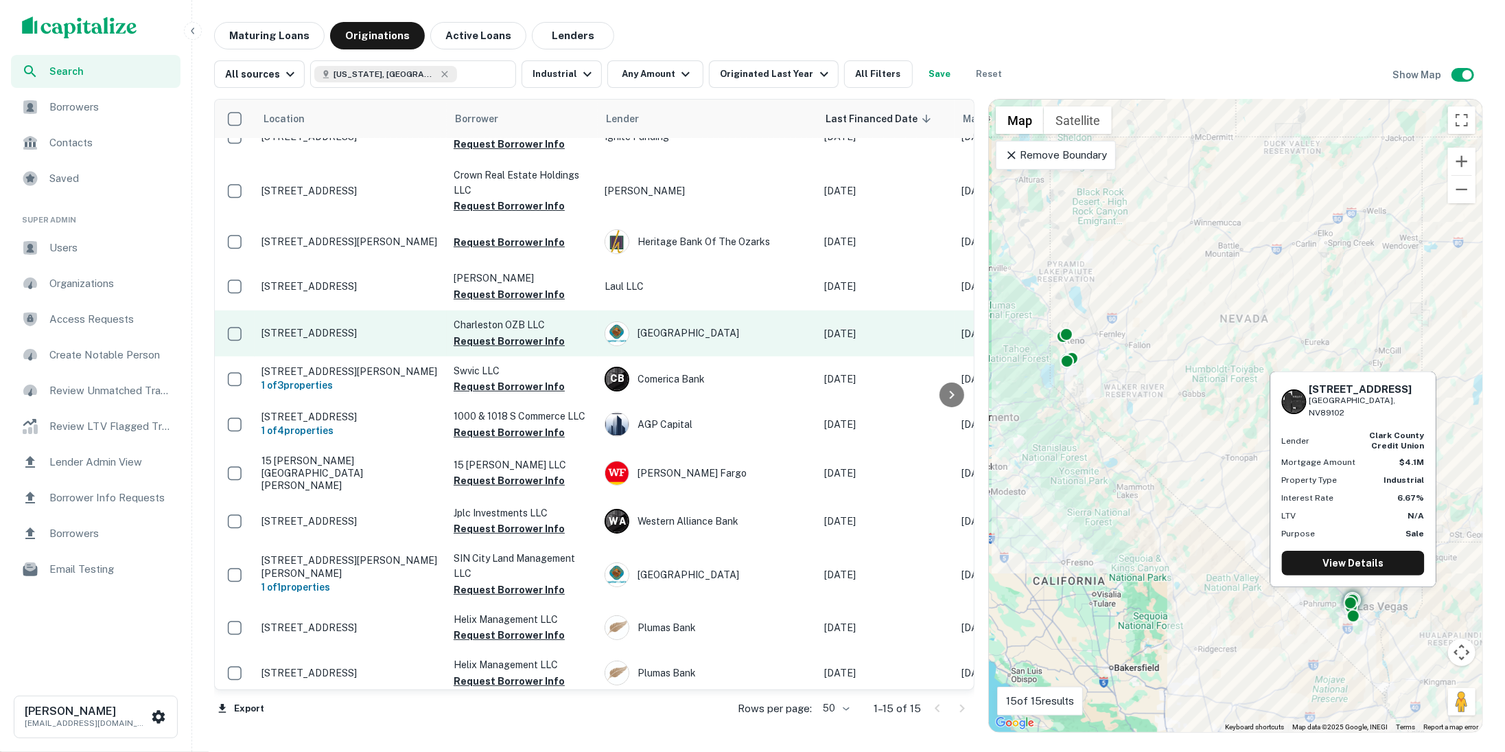
click at [360, 329] on p "[STREET_ADDRESS]" at bounding box center [350, 333] width 178 height 12
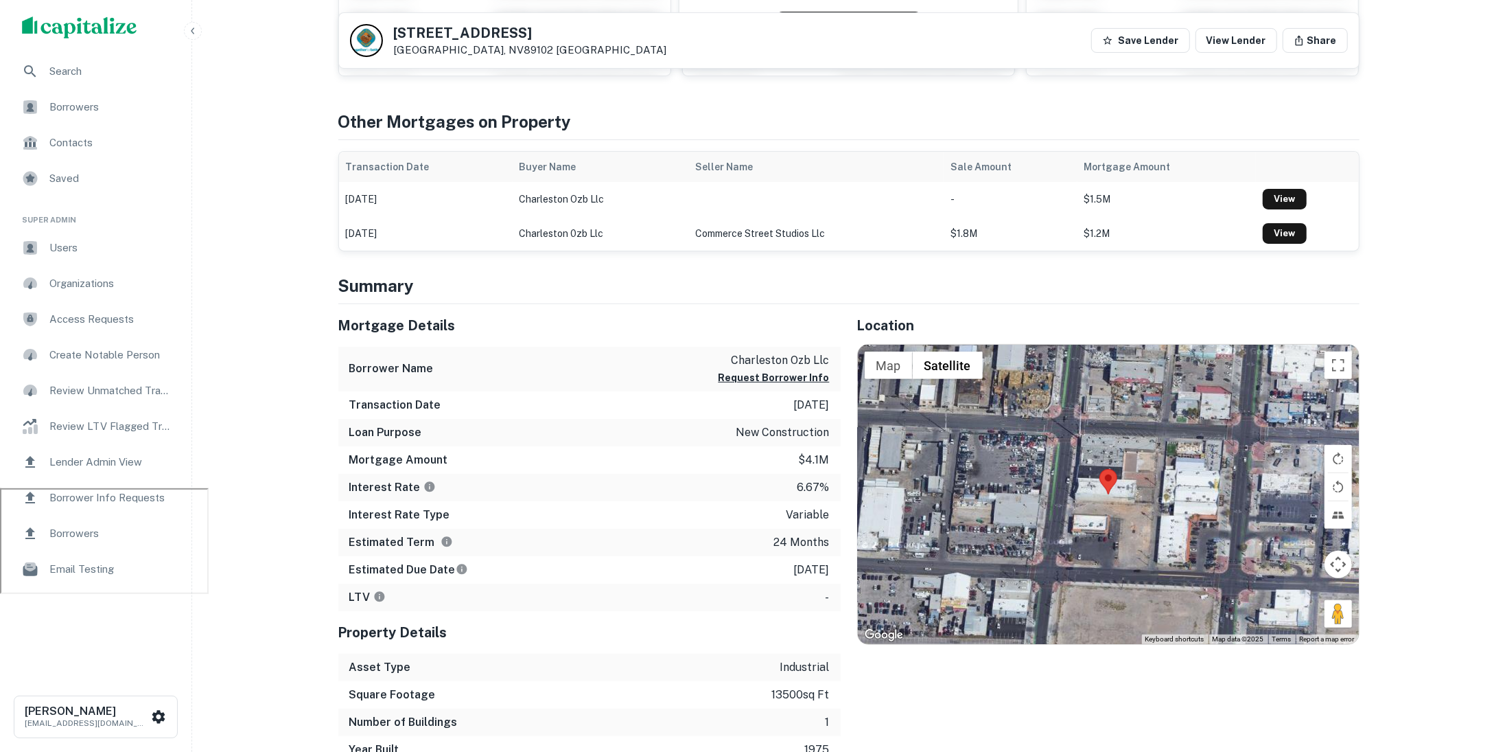
scroll to position [267, 0]
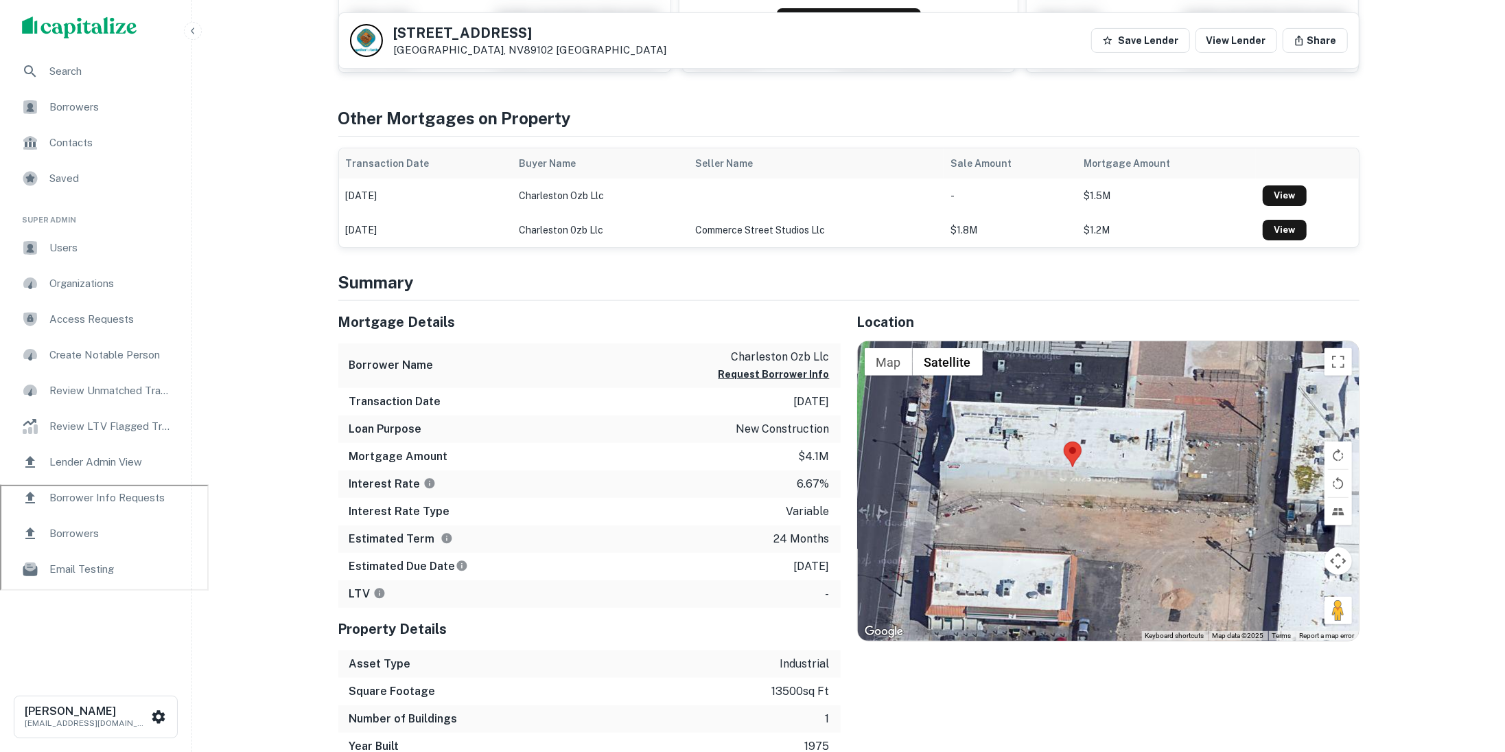
drag, startPoint x: 1113, startPoint y: 524, endPoint x: 1113, endPoint y: 445, distance: 79.6
click at [1113, 445] on div at bounding box center [1108, 490] width 501 height 299
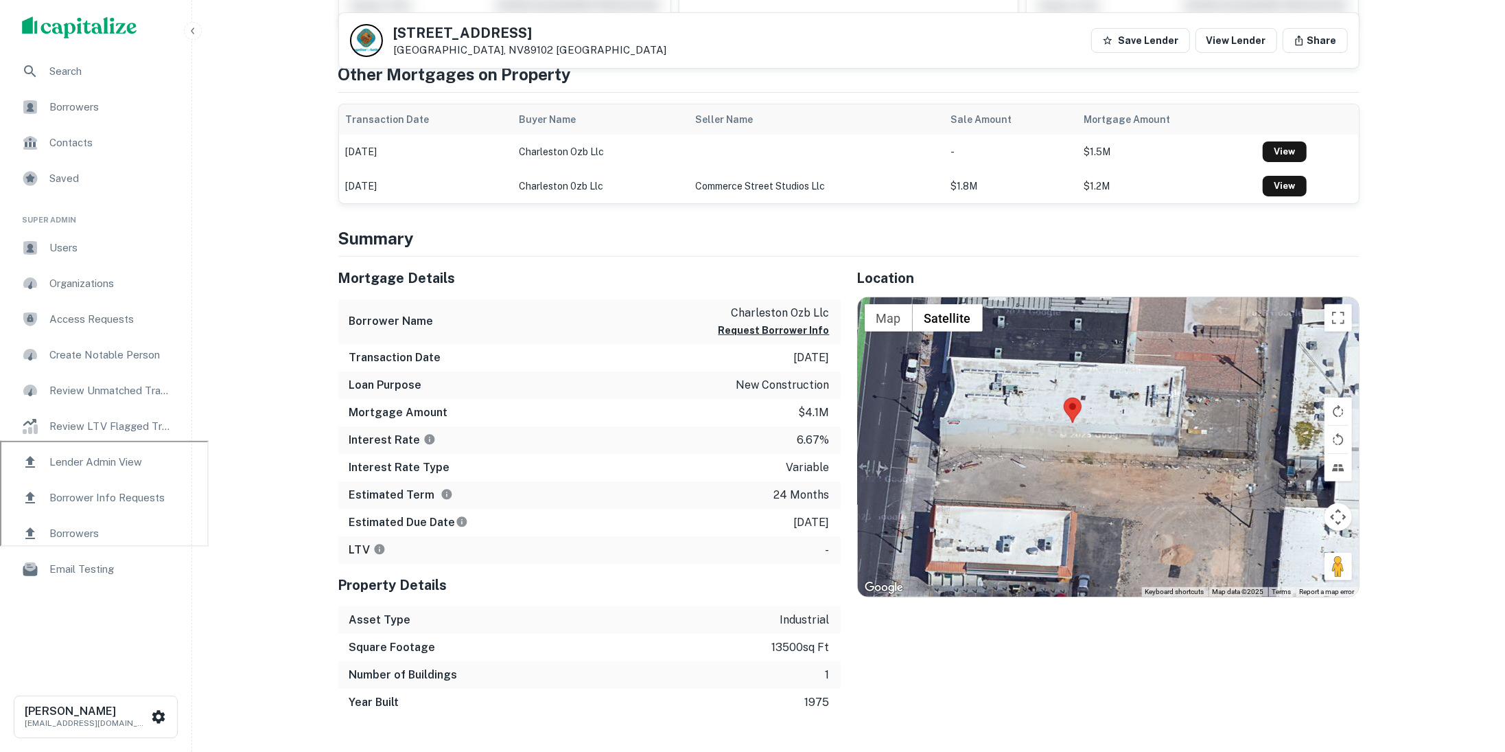
scroll to position [91, 0]
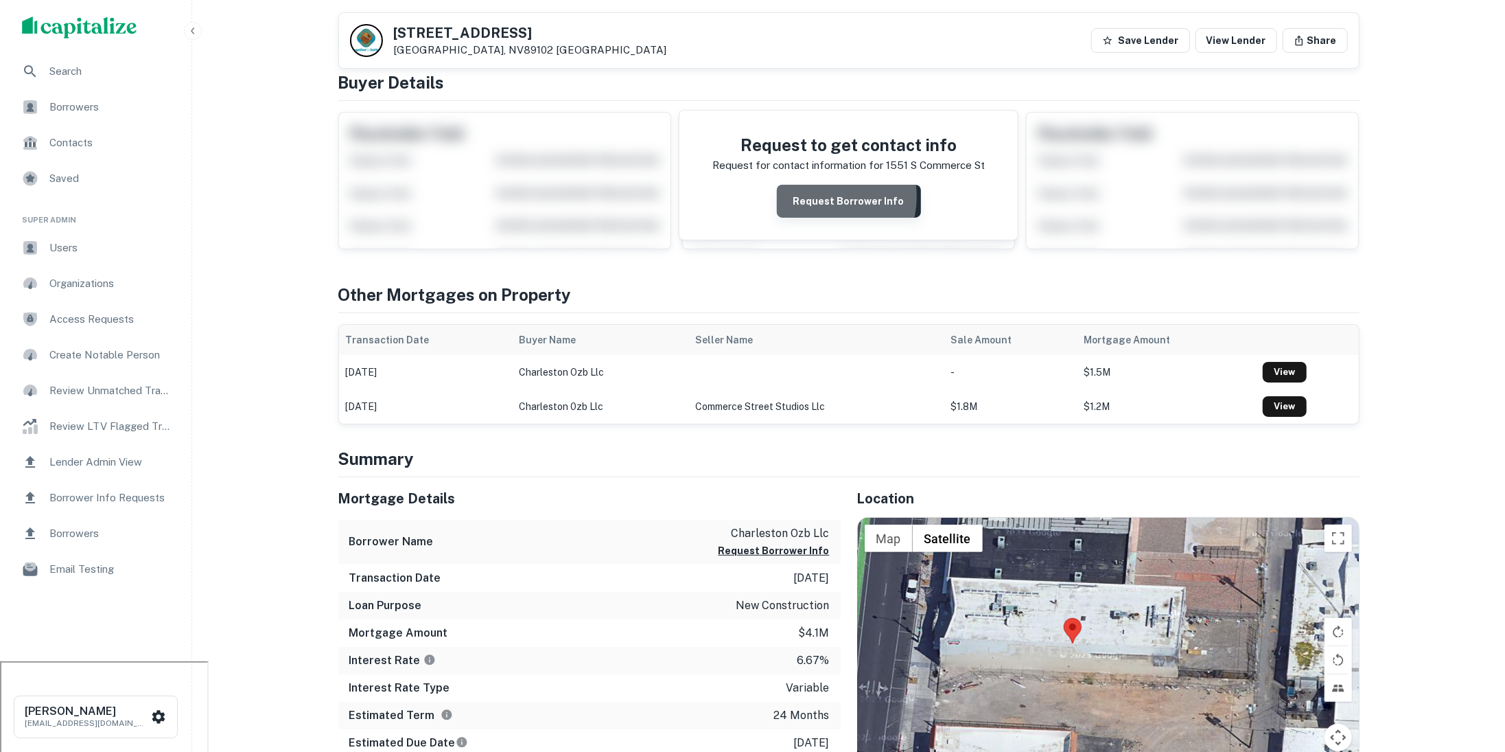
click at [824, 196] on button "Request Borrower Info" at bounding box center [849, 201] width 144 height 33
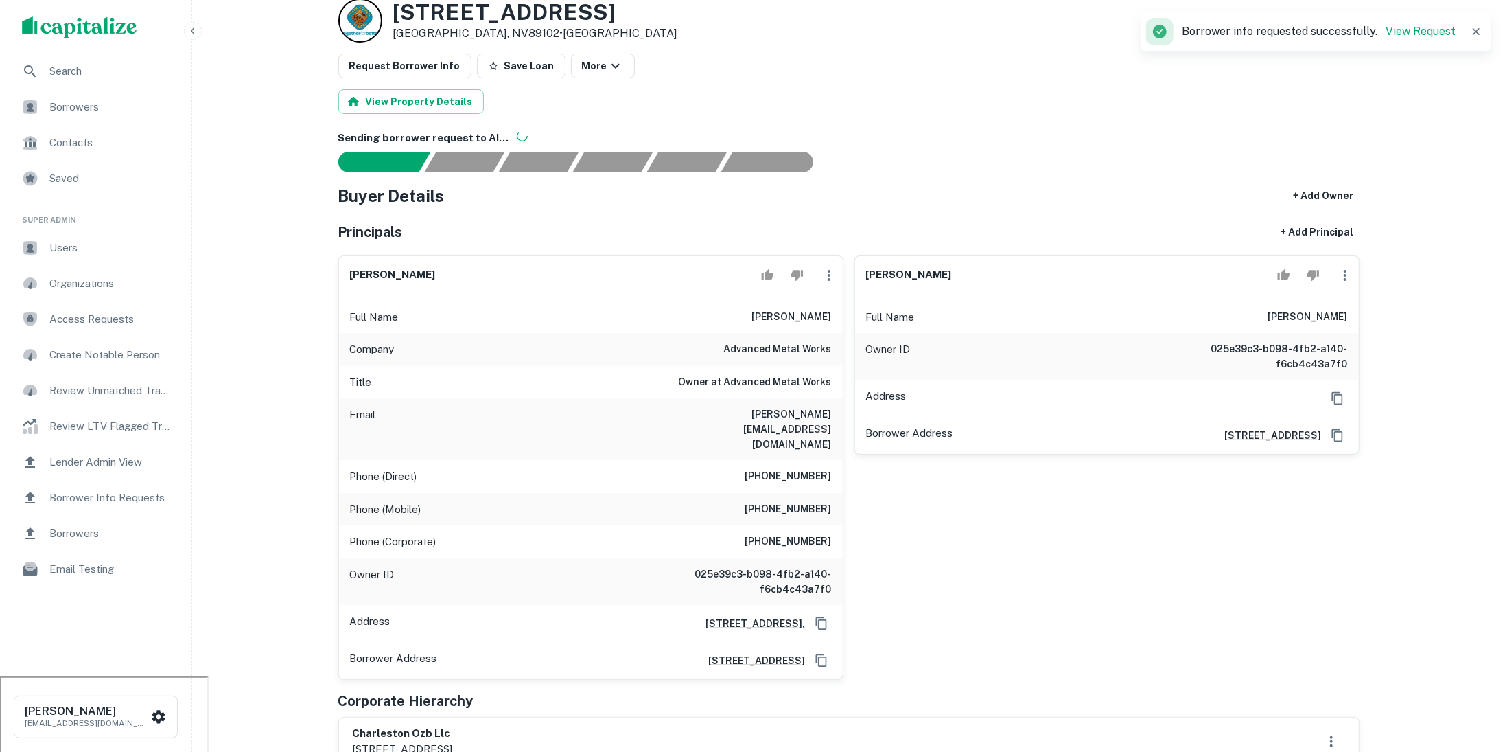
scroll to position [0, 0]
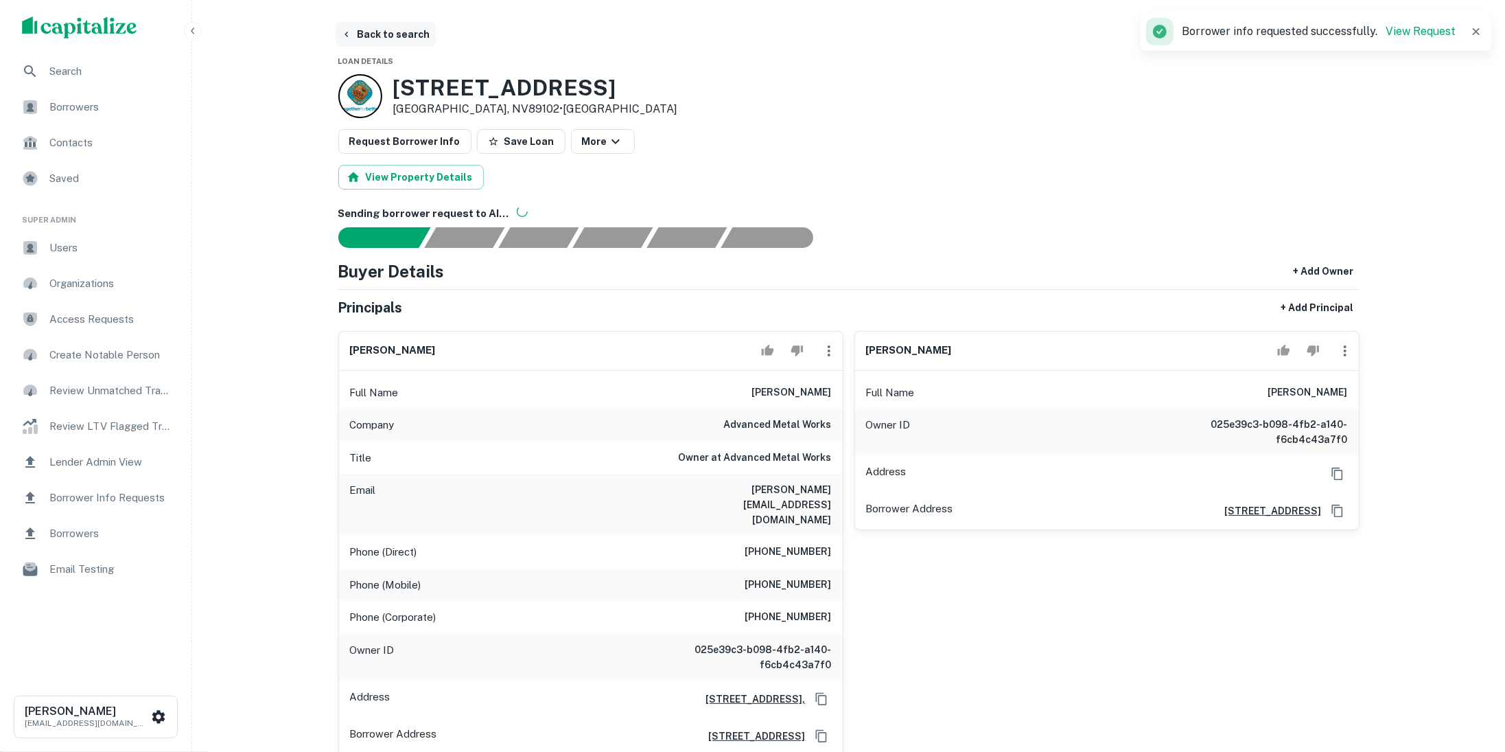
click at [391, 27] on button "Back to search" at bounding box center [386, 34] width 100 height 25
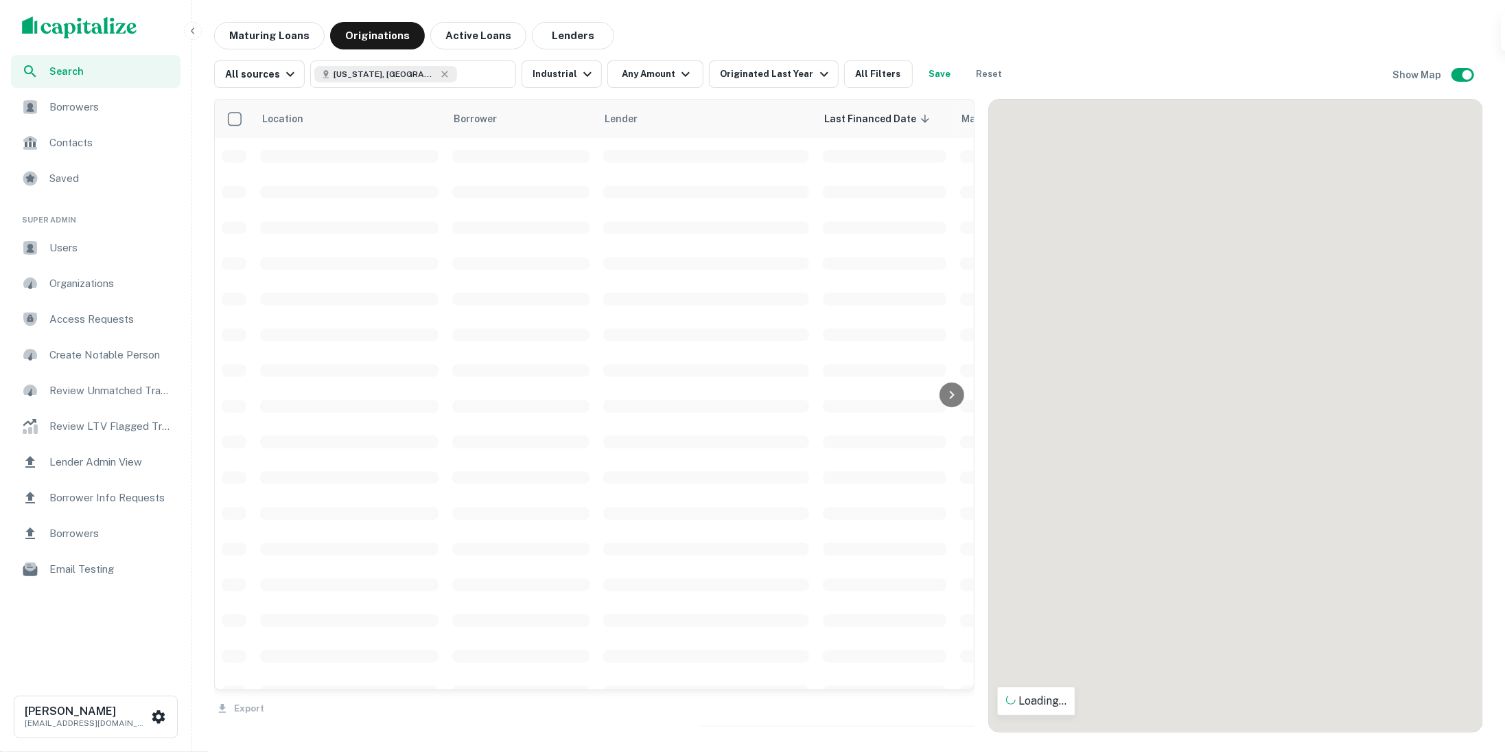
scroll to position [25, 0]
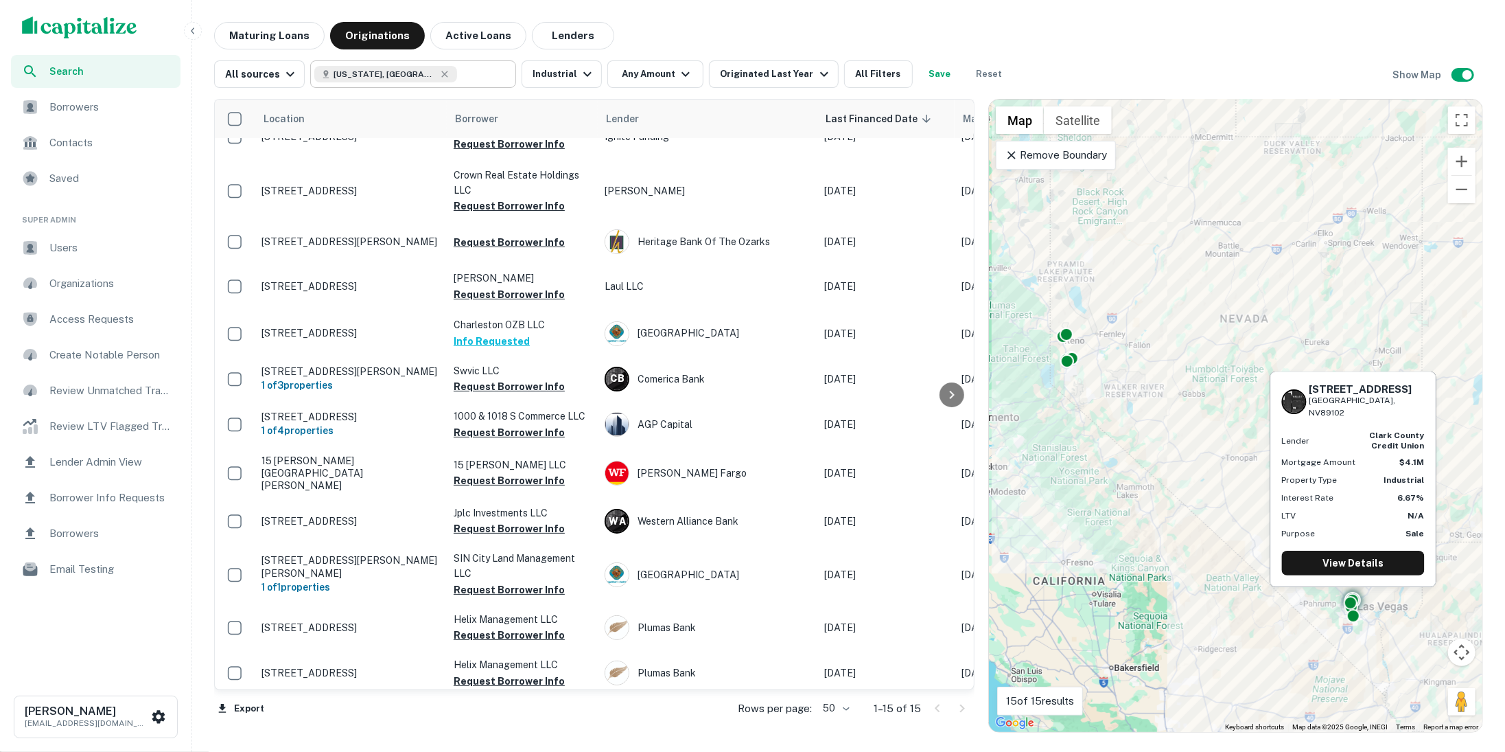
type input "**********"
click at [465, 77] on input "**********" at bounding box center [401, 74] width 175 height 19
click at [465, 76] on input "**********" at bounding box center [401, 74] width 175 height 19
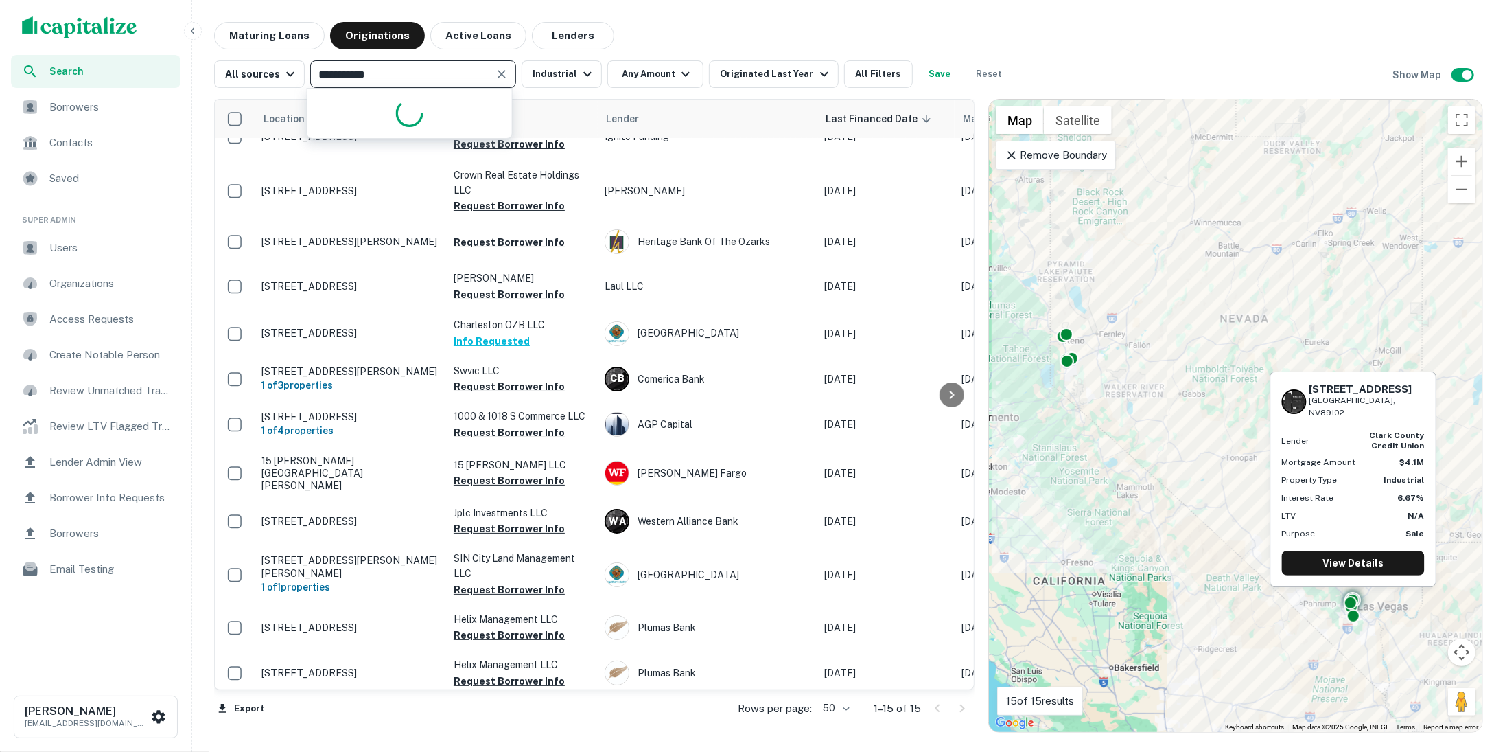
click at [465, 76] on input "**********" at bounding box center [401, 74] width 175 height 19
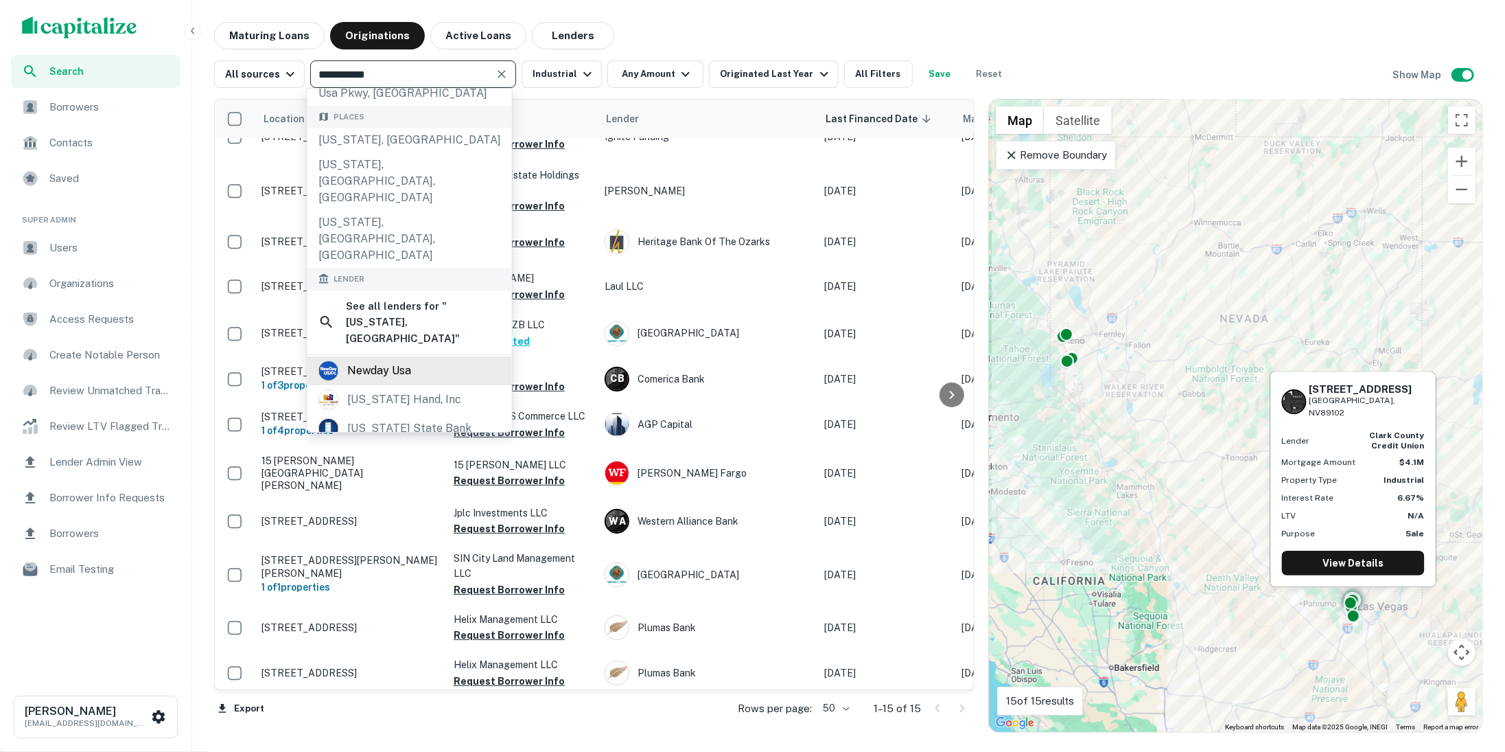
scroll to position [145, 0]
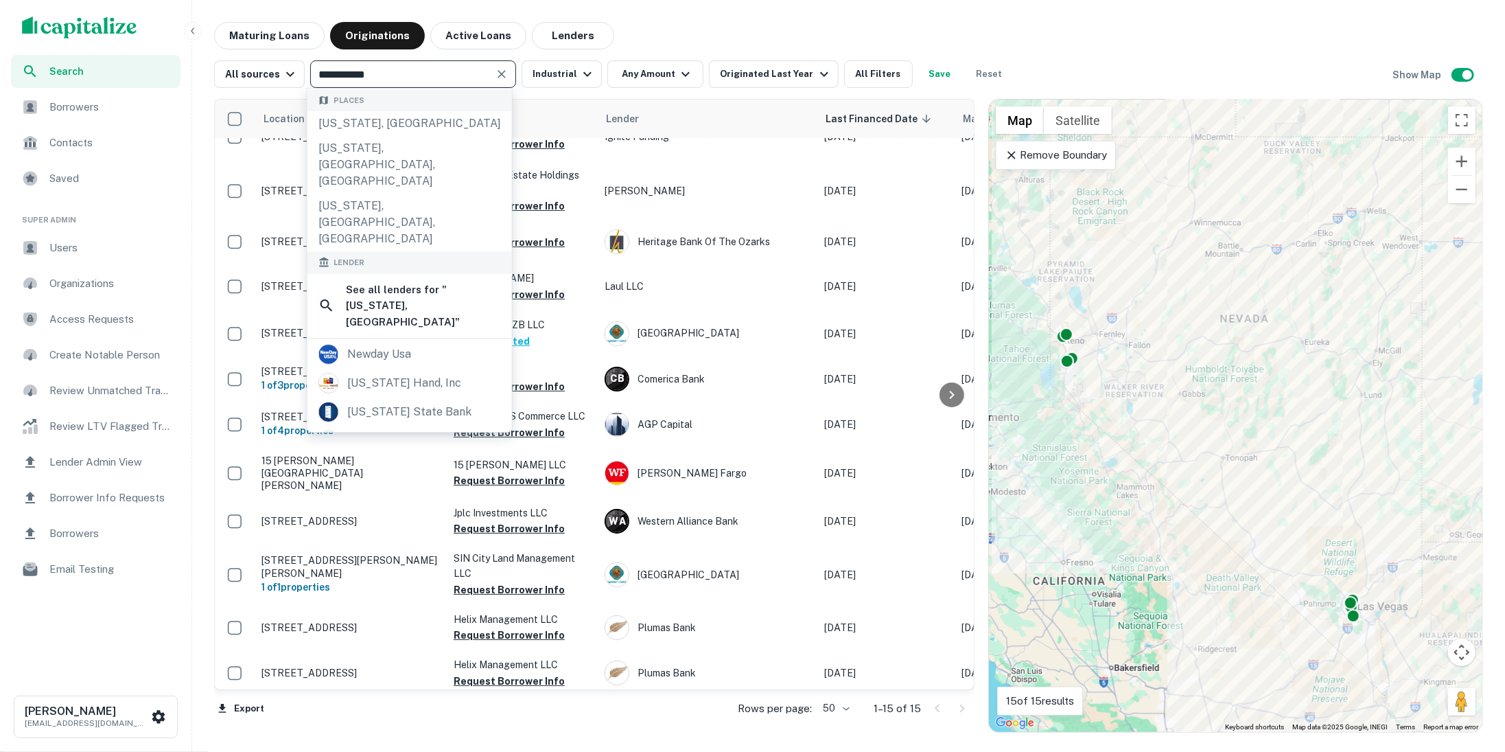
click at [738, 42] on div "Maturing Loans Originations Active Loans Lenders" at bounding box center [848, 35] width 1269 height 27
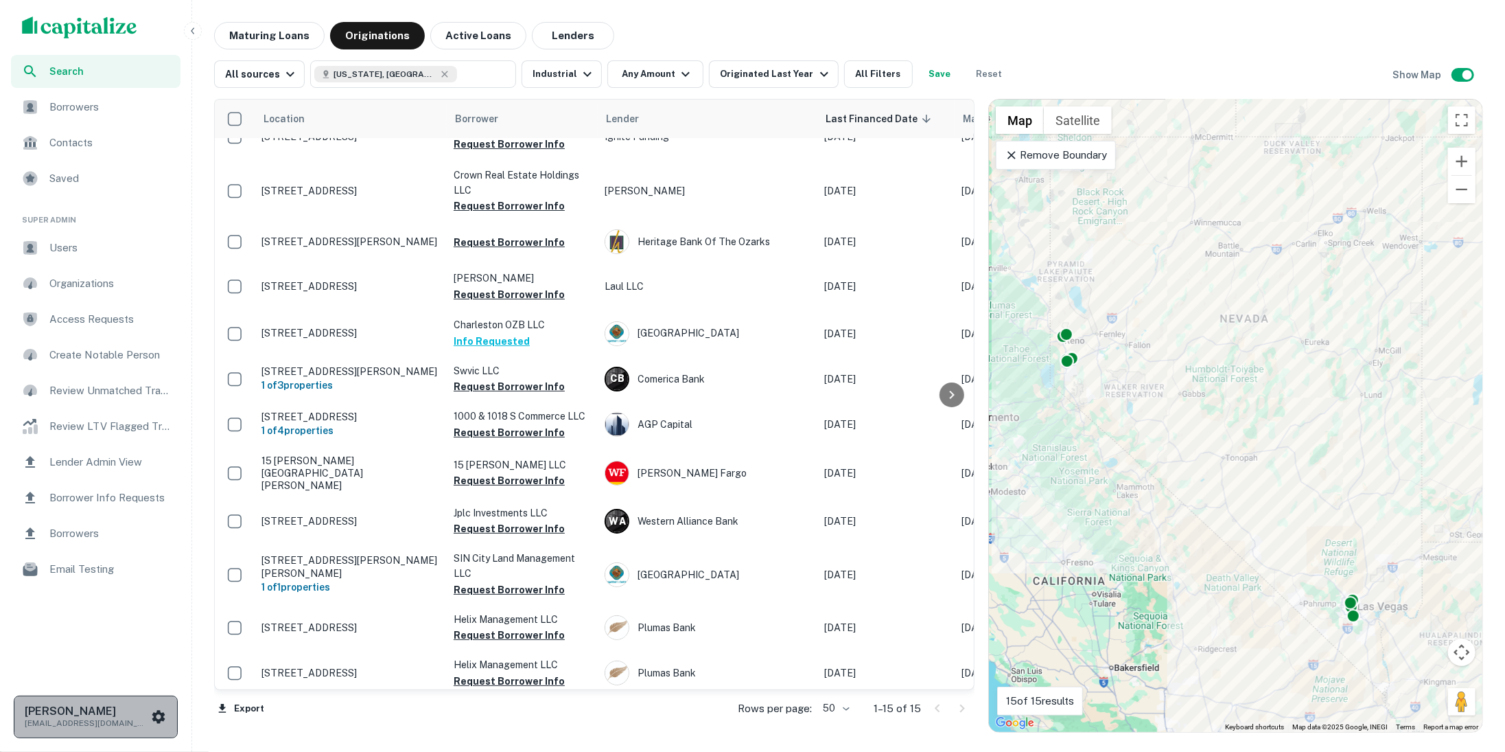
click at [60, 714] on h6 "[PERSON_NAME]" at bounding box center [87, 711] width 124 height 11
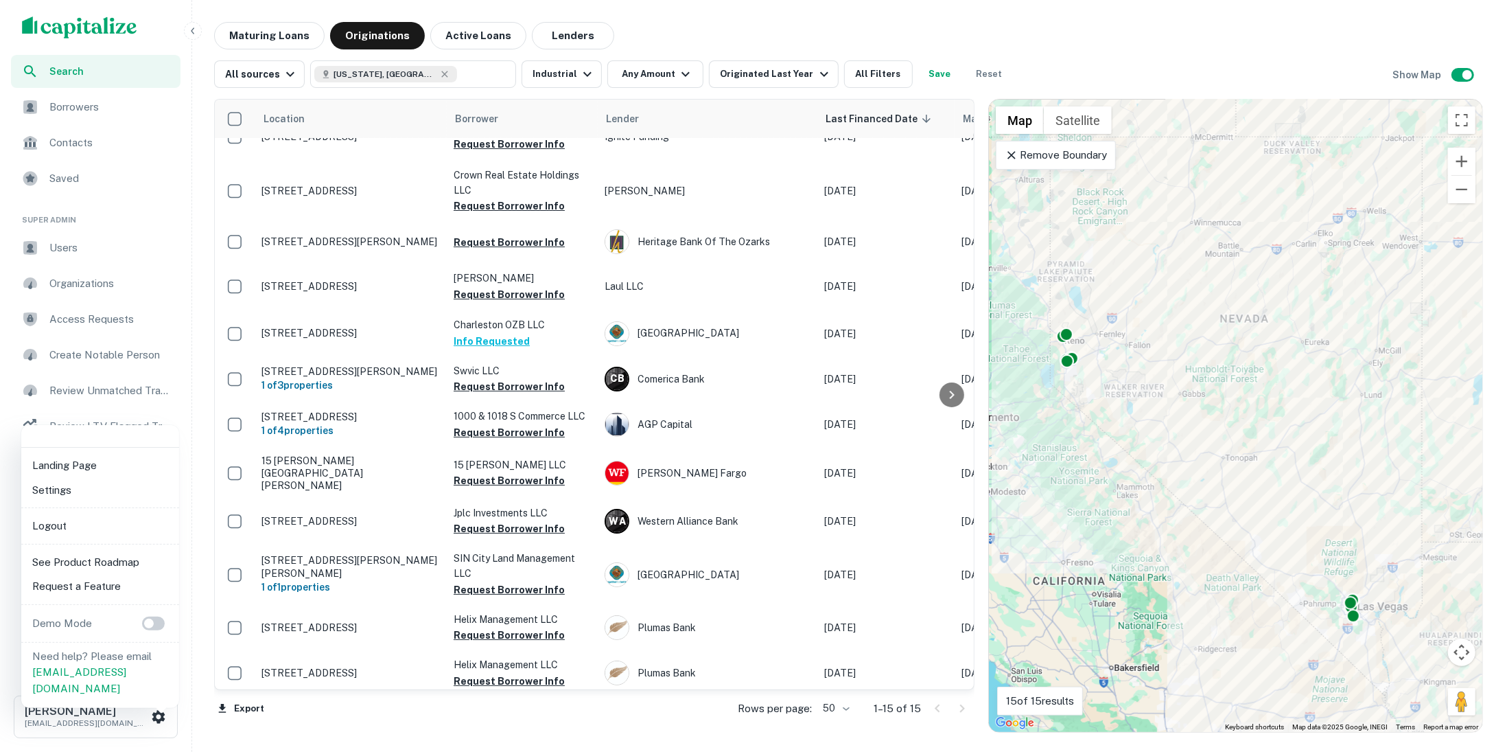
click at [85, 527] on li "Logout" at bounding box center [100, 525] width 147 height 25
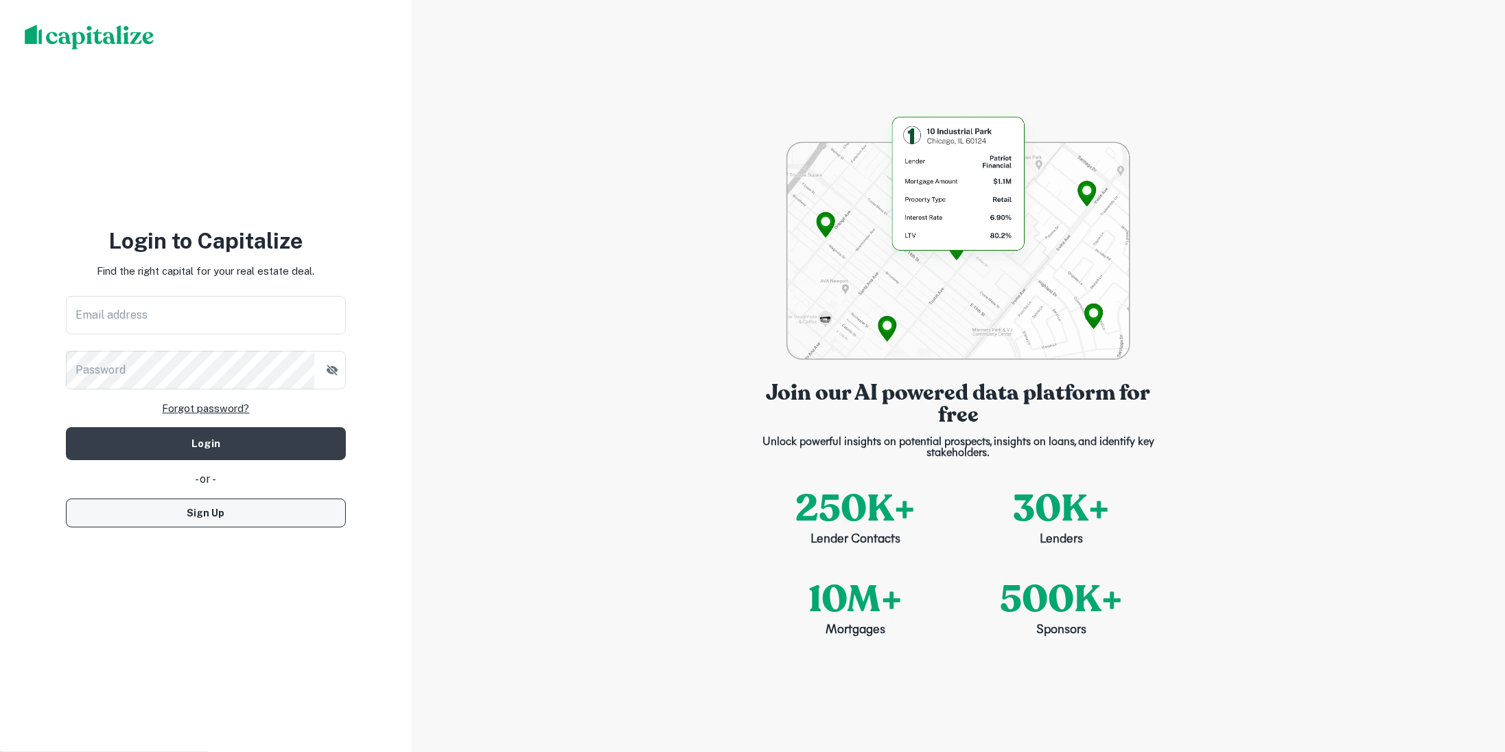
click at [242, 508] on button "Sign Up" at bounding box center [206, 512] width 280 height 29
select select "**"
